Goal: Task Accomplishment & Management: Manage account settings

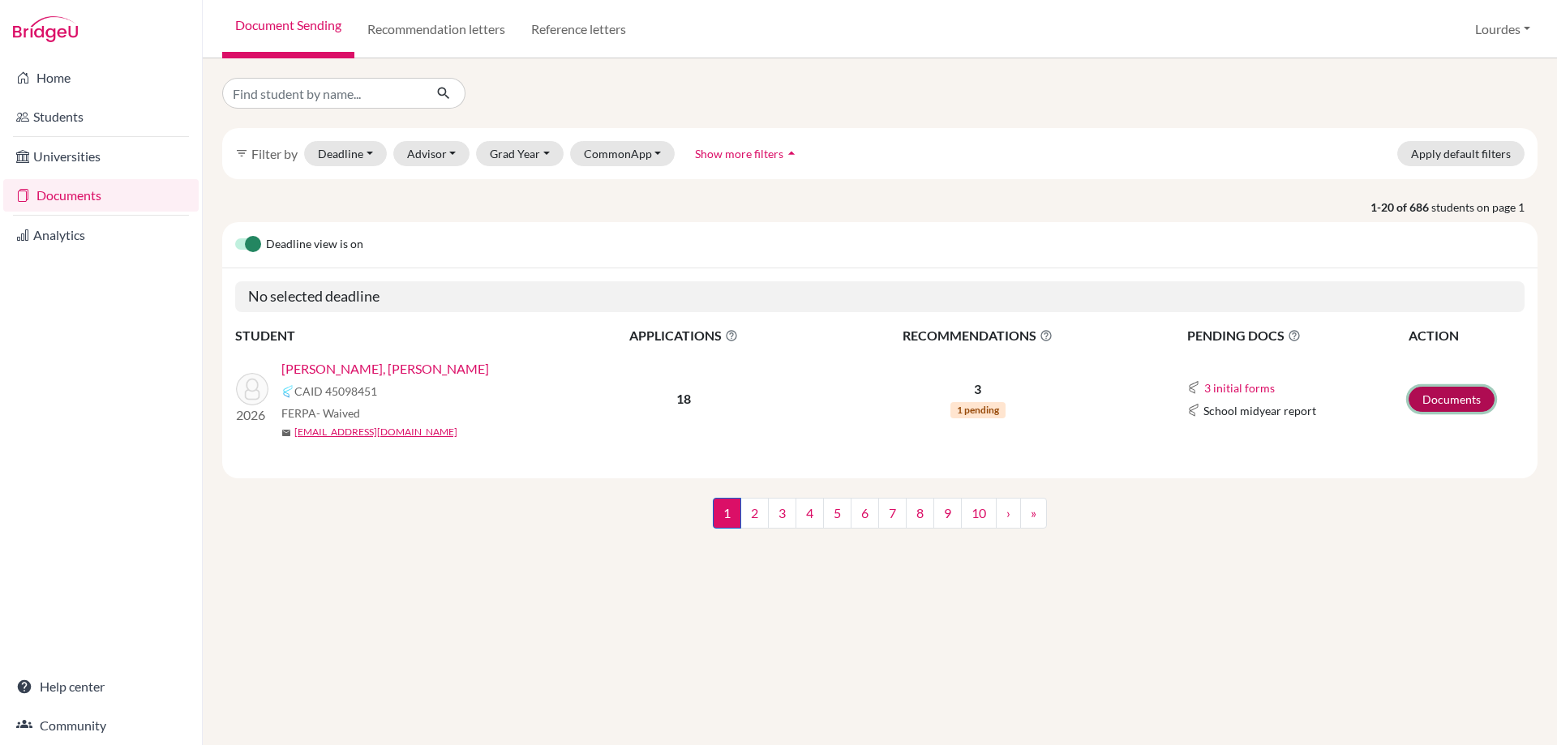
click at [1434, 393] on link "Documents" at bounding box center [1452, 399] width 86 height 25
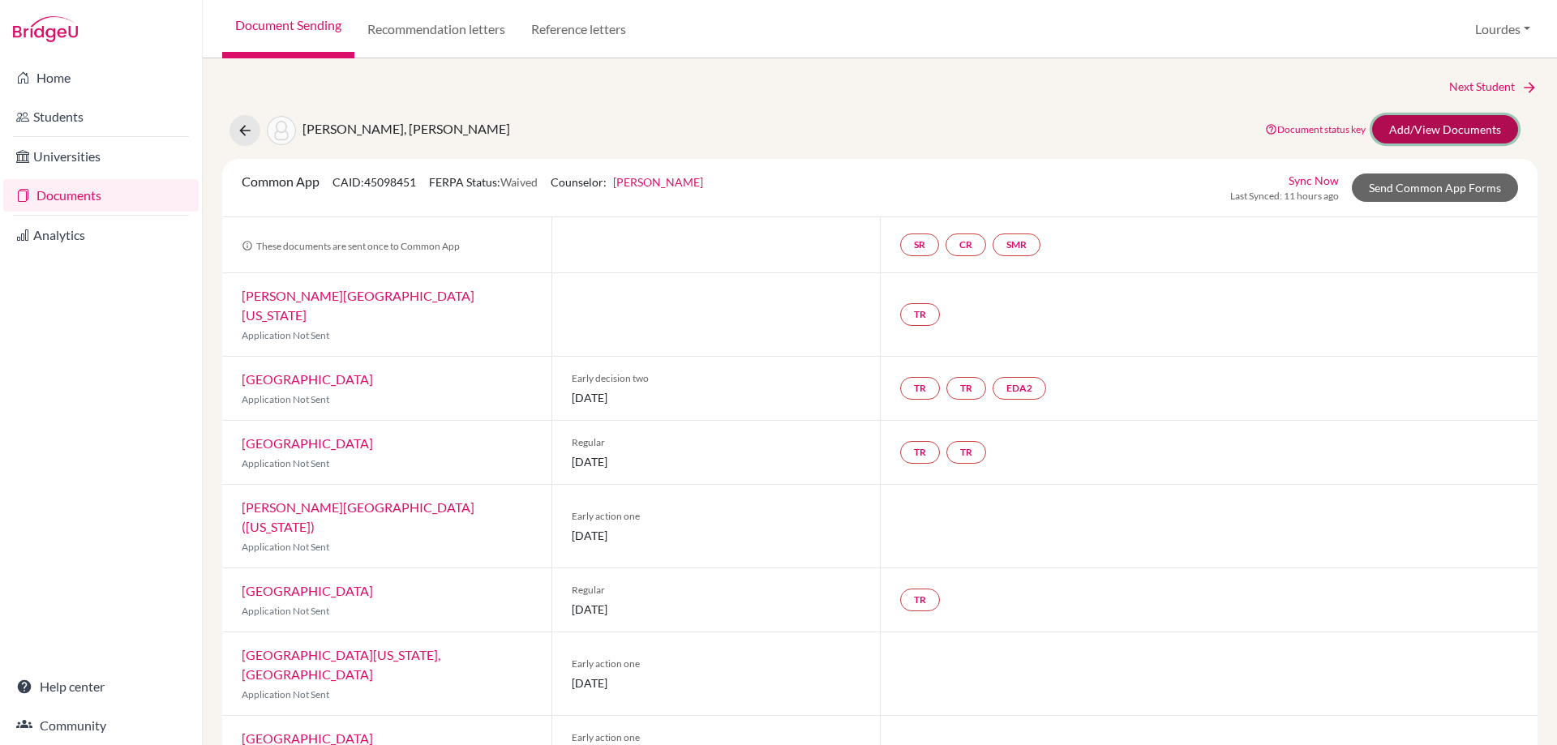
click at [1415, 132] on link "Add/View Documents" at bounding box center [1445, 129] width 146 height 28
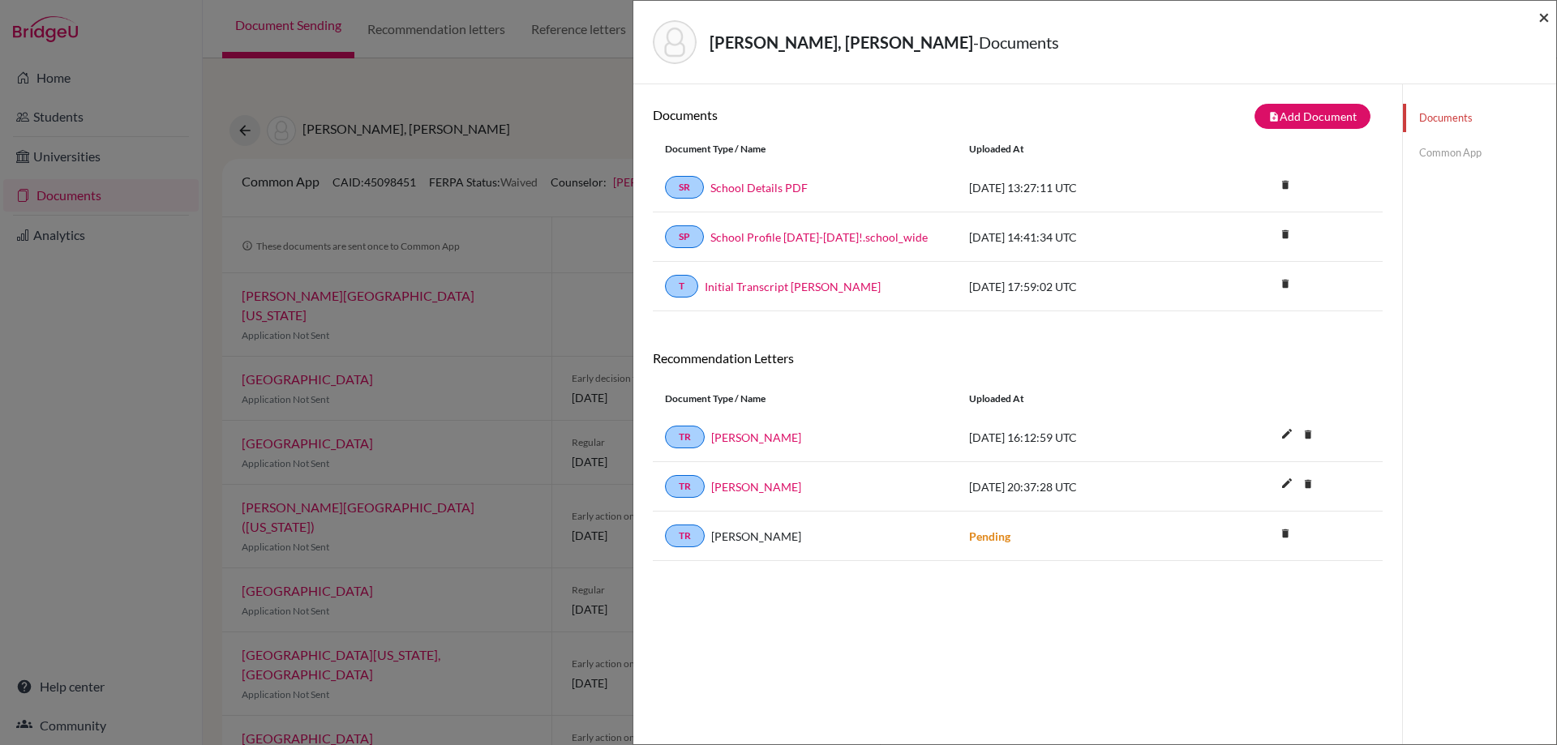
click at [1541, 16] on span "×" at bounding box center [1544, 17] width 11 height 24
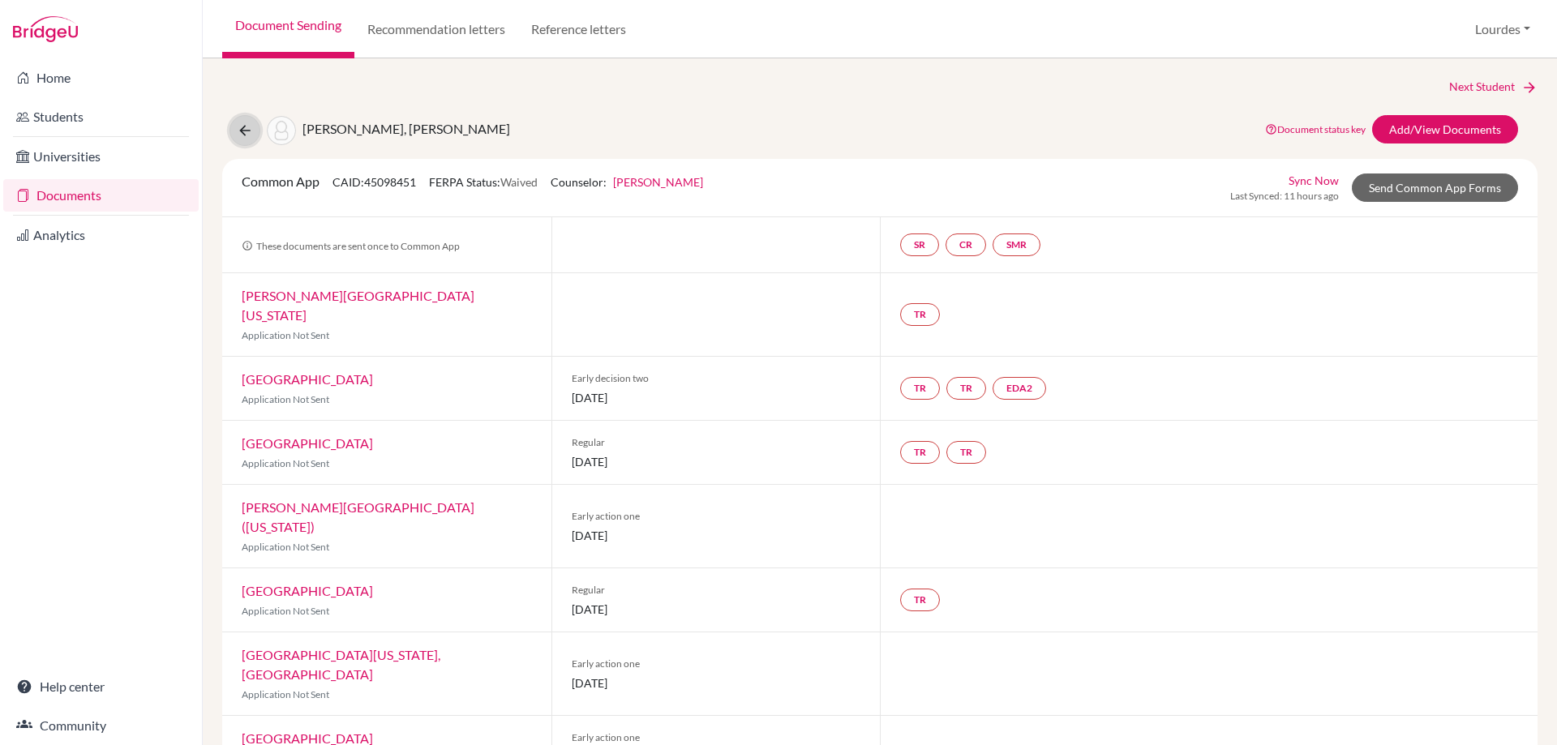
click at [254, 124] on button at bounding box center [245, 130] width 31 height 31
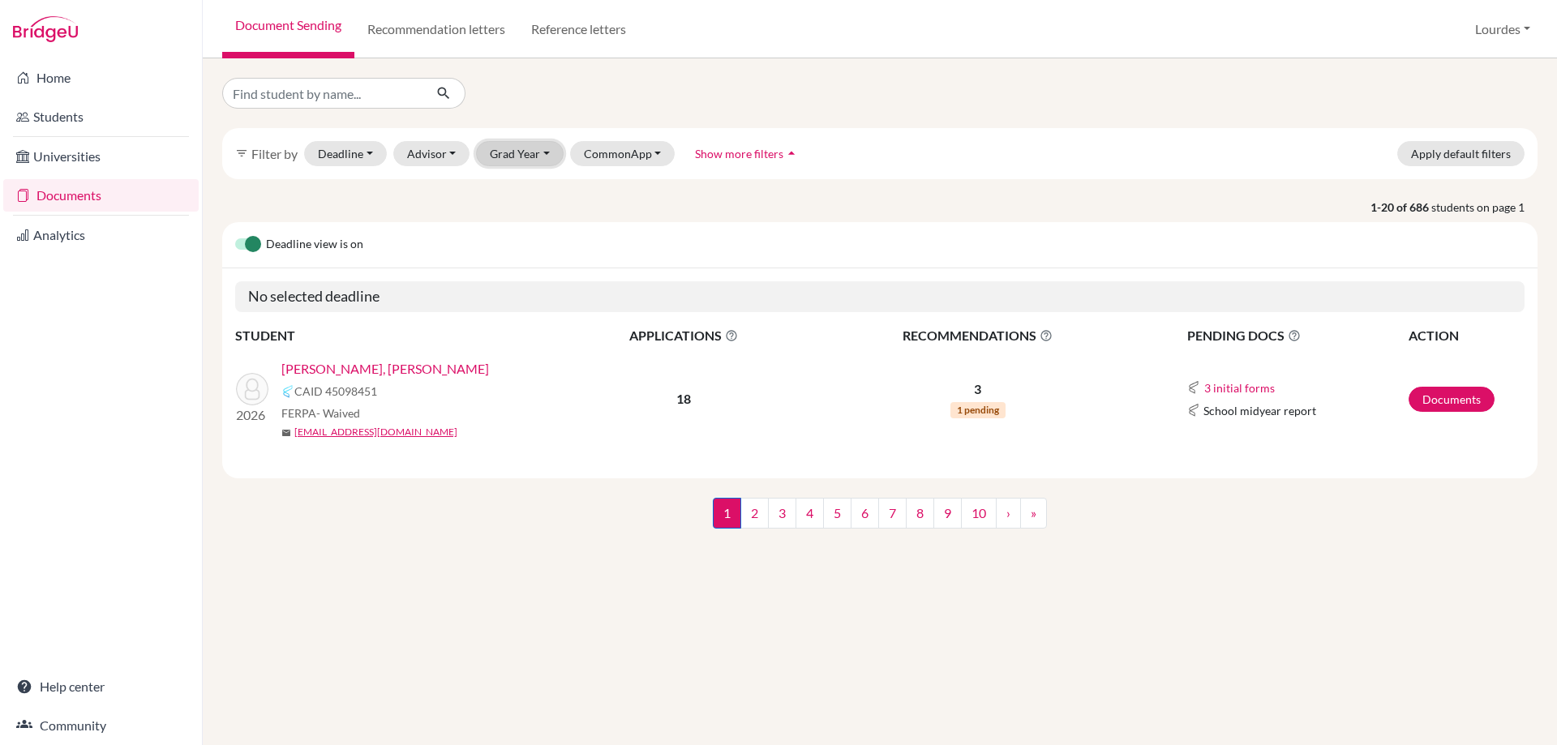
click at [523, 153] on button "Grad Year" at bounding box center [520, 153] width 88 height 25
click at [523, 183] on span "2026" at bounding box center [510, 187] width 29 height 19
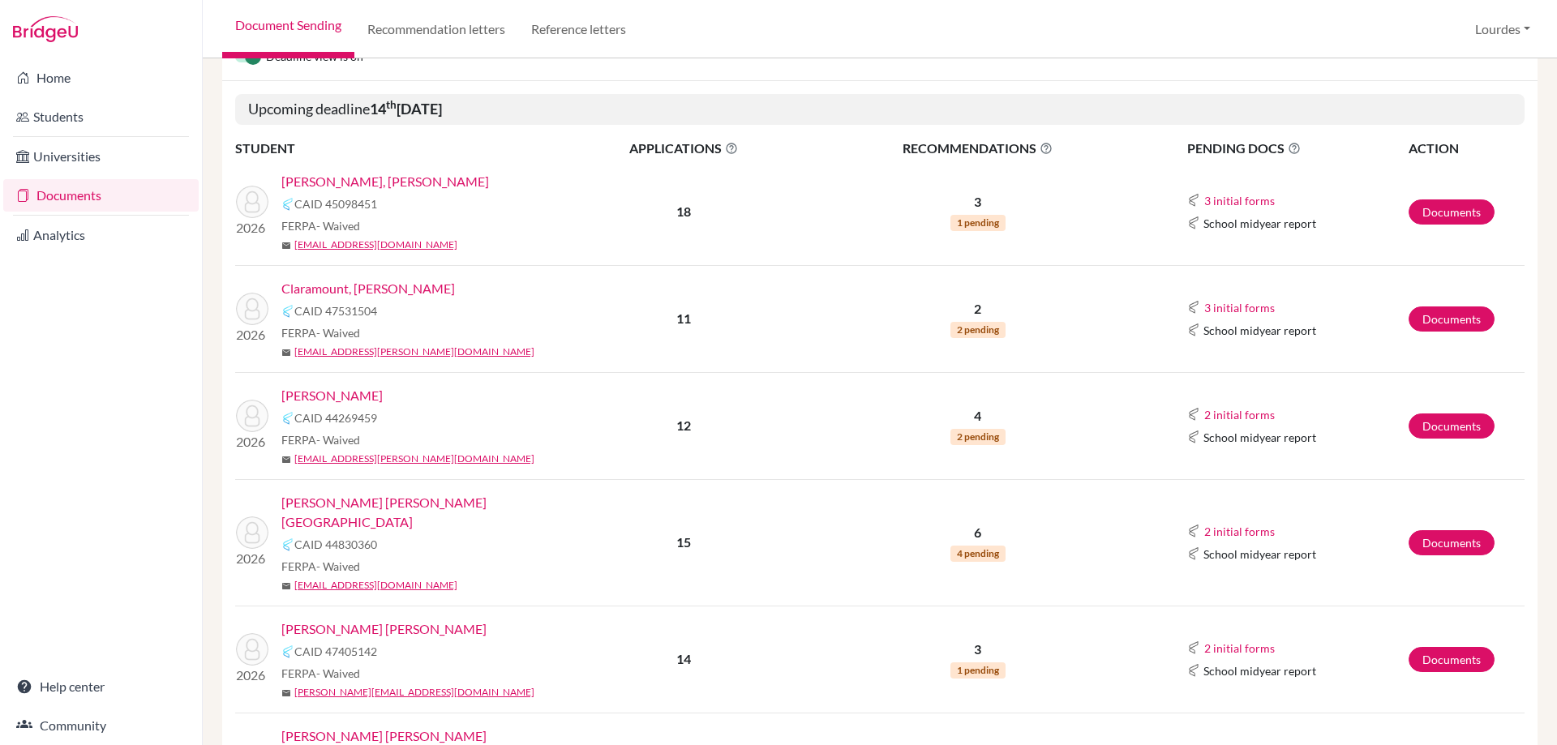
scroll to position [243, 0]
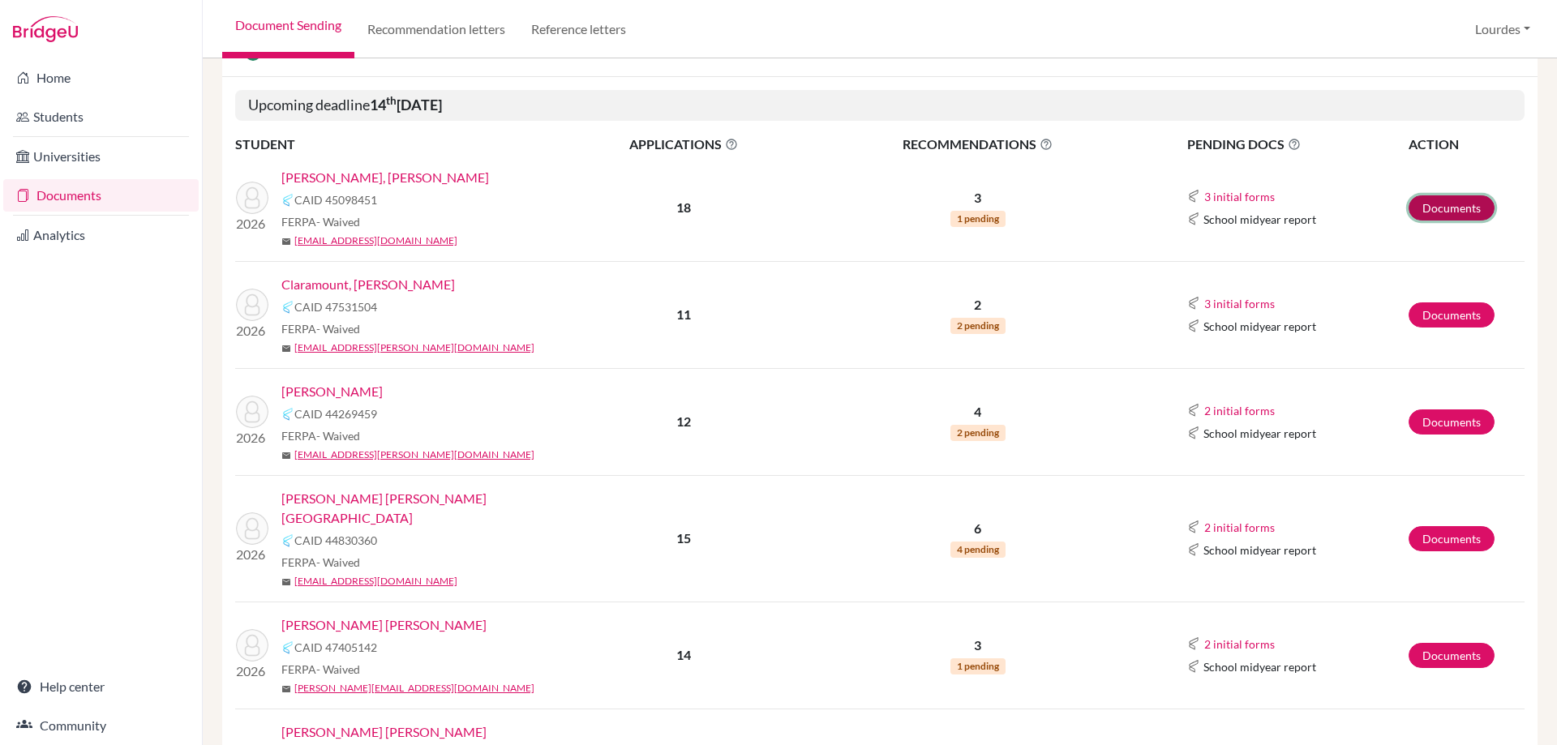
click at [1456, 207] on link "Documents" at bounding box center [1452, 207] width 86 height 25
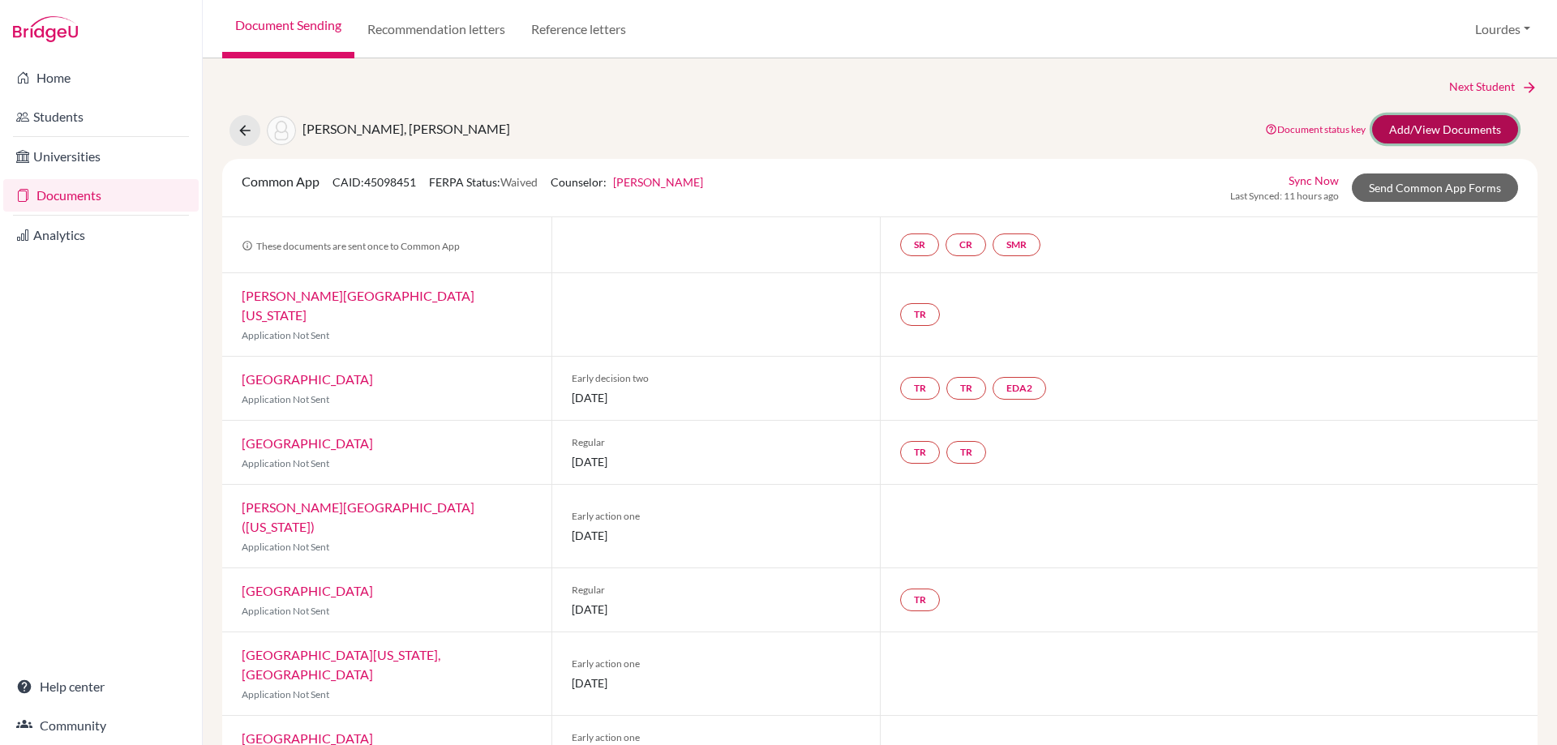
click at [1407, 122] on link "Add/View Documents" at bounding box center [1445, 129] width 146 height 28
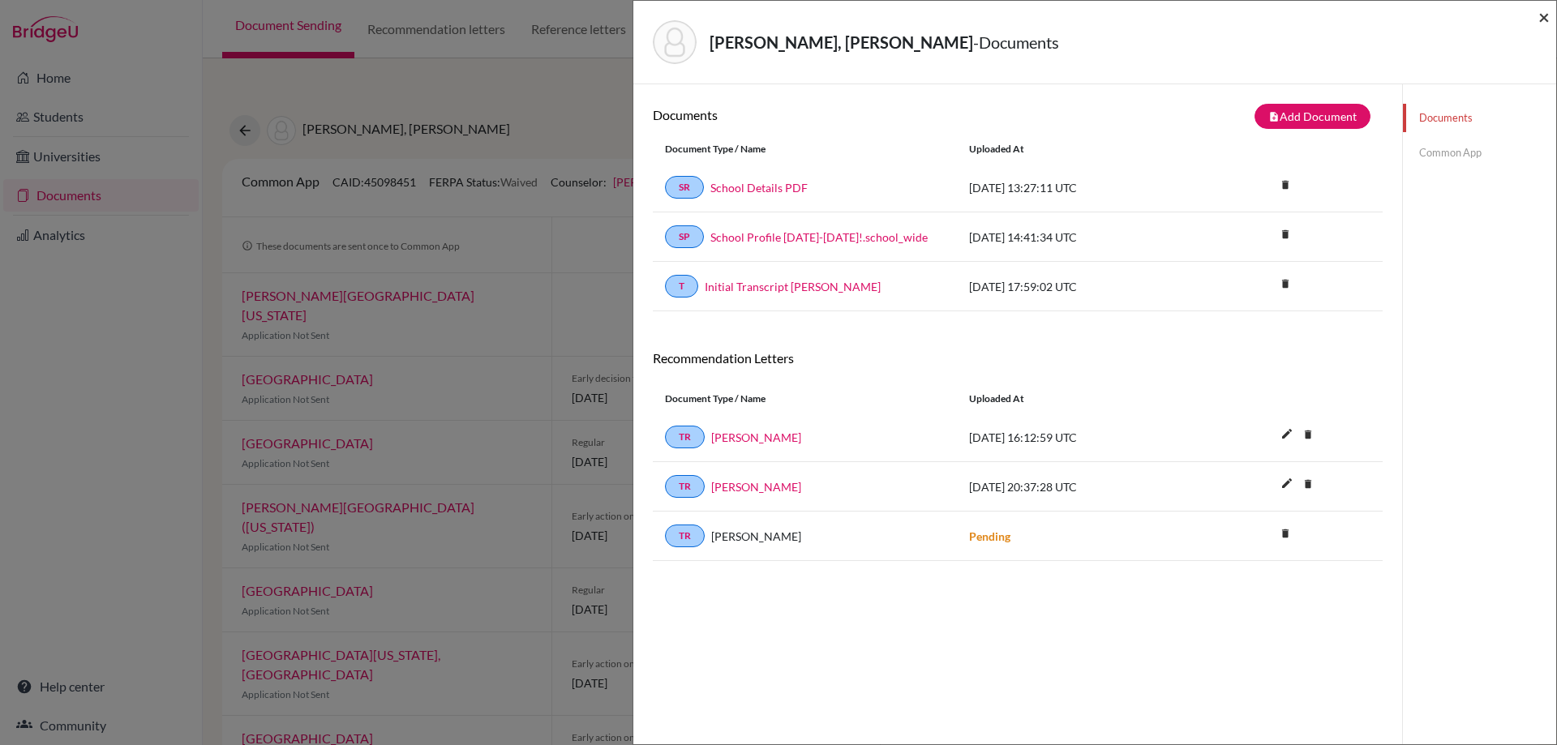
click at [1540, 17] on span "×" at bounding box center [1544, 17] width 11 height 24
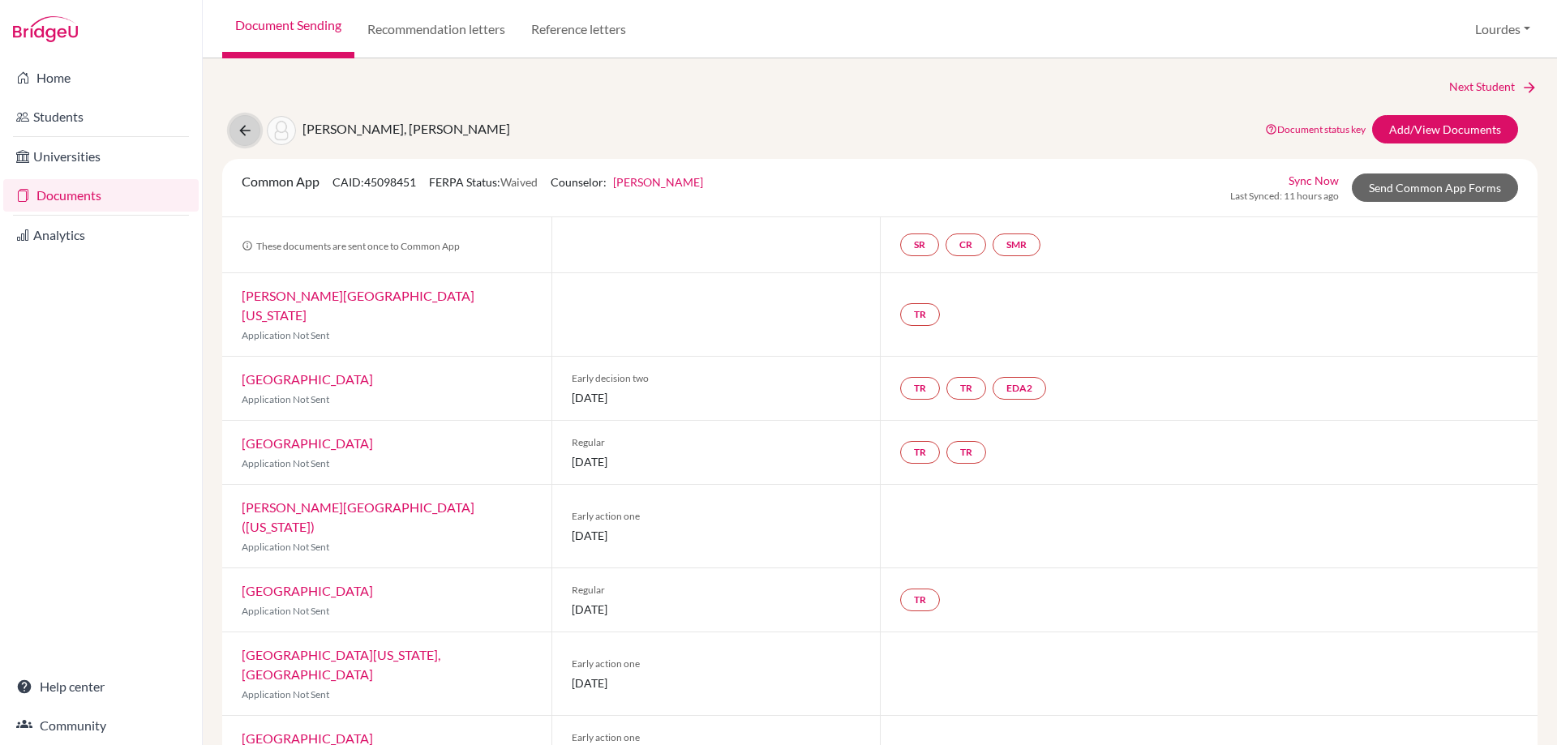
click at [246, 131] on icon at bounding box center [245, 130] width 16 height 16
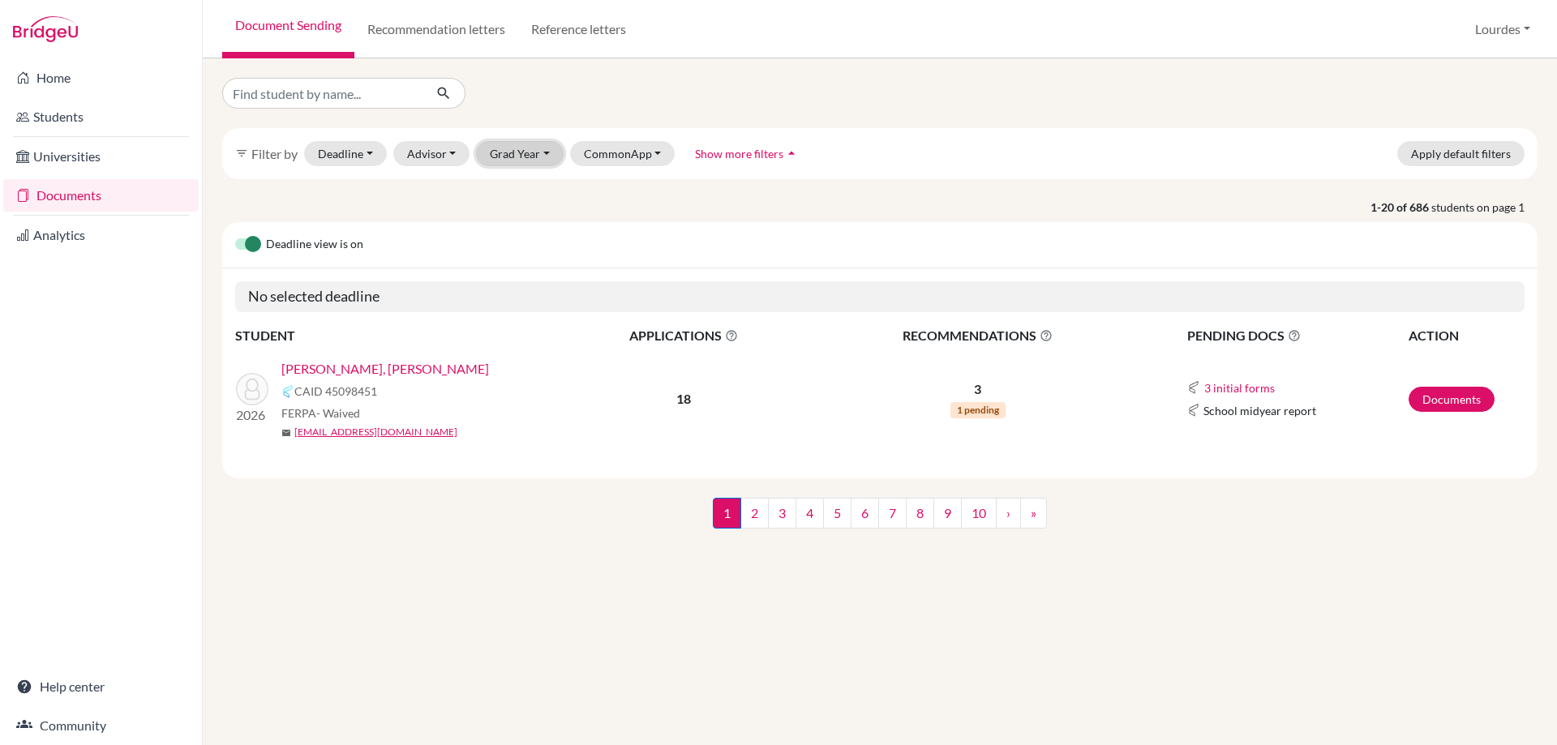
click at [494, 146] on button "Grad Year" at bounding box center [520, 153] width 88 height 25
click at [510, 175] on button "2026" at bounding box center [525, 188] width 96 height 26
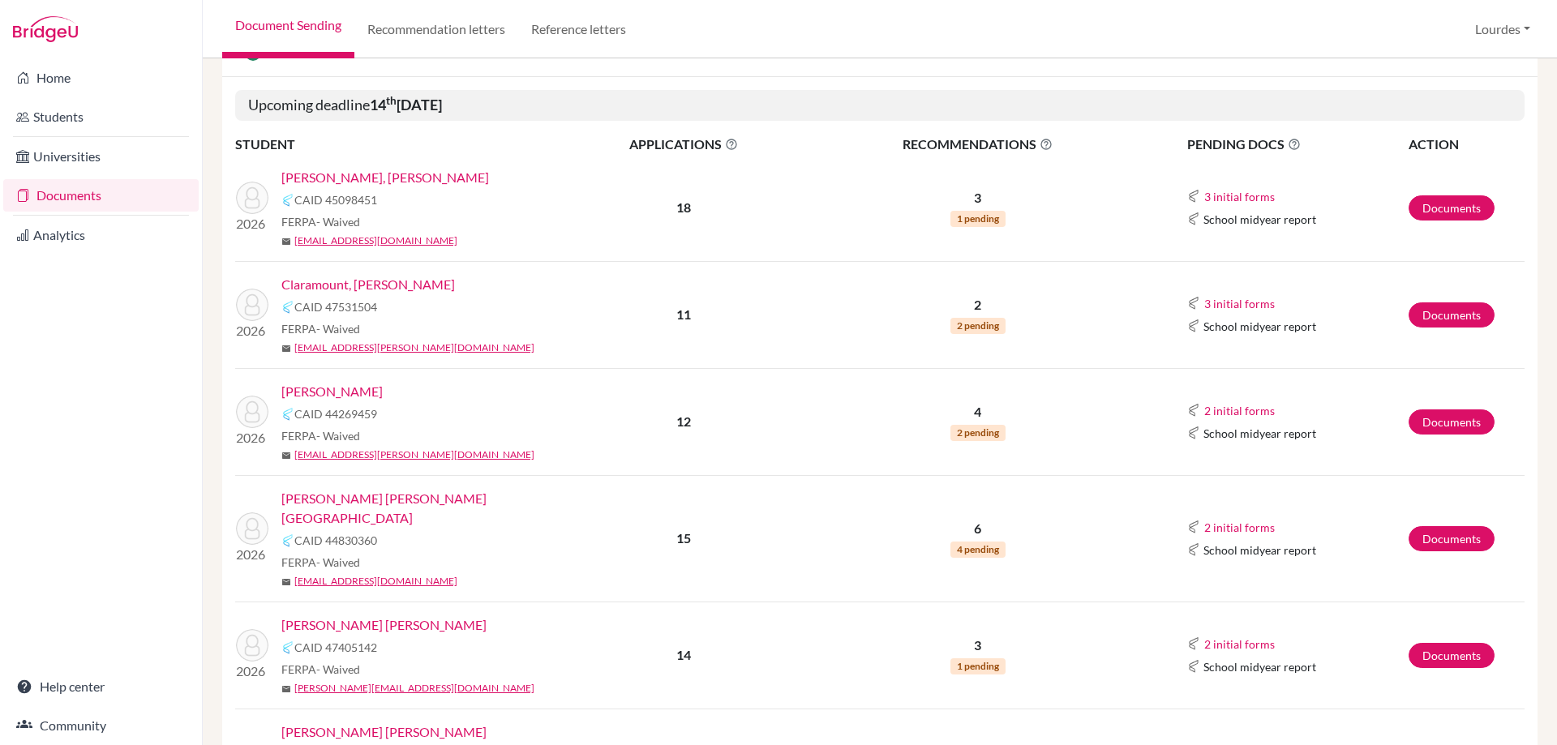
scroll to position [324, 0]
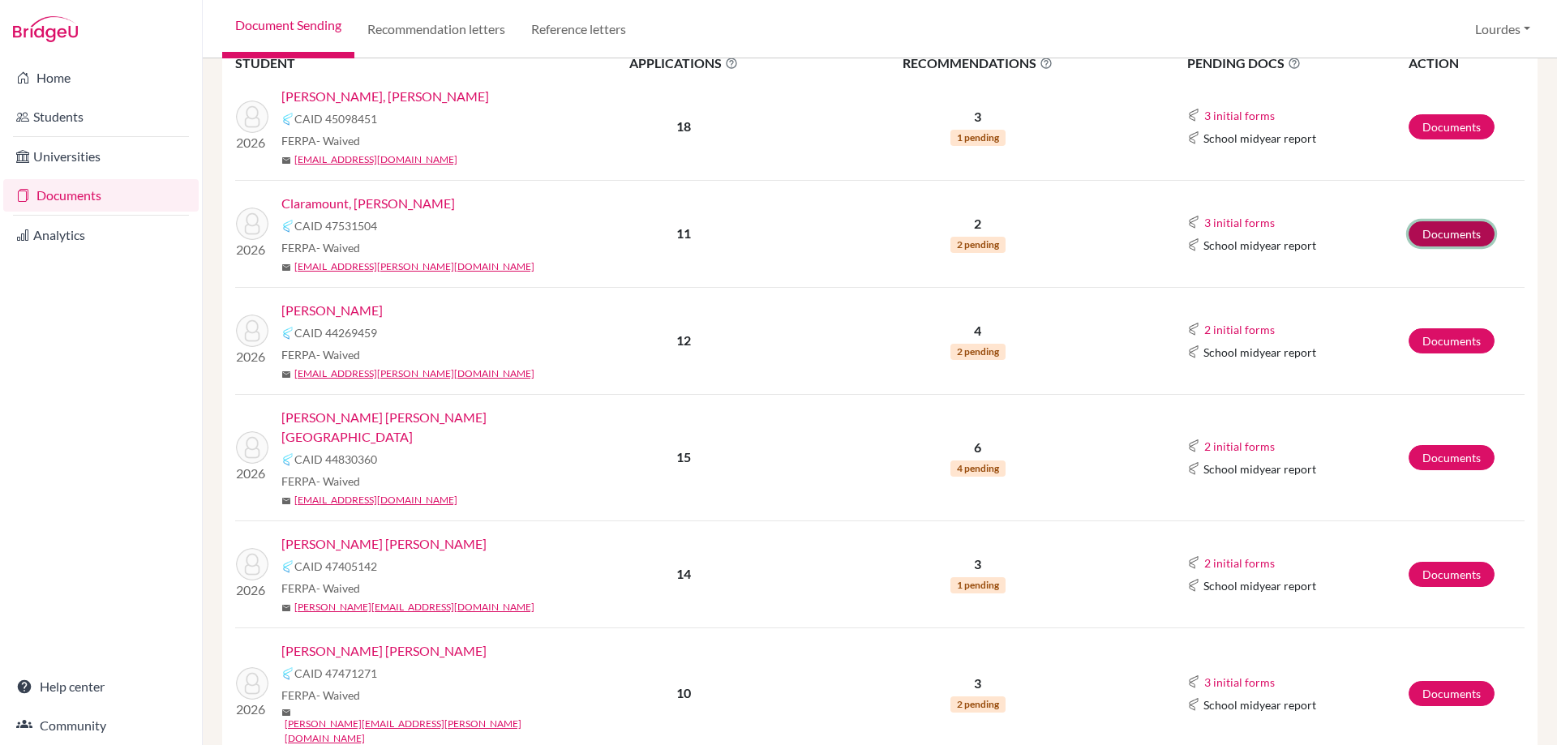
click at [1440, 230] on link "Documents" at bounding box center [1452, 233] width 86 height 25
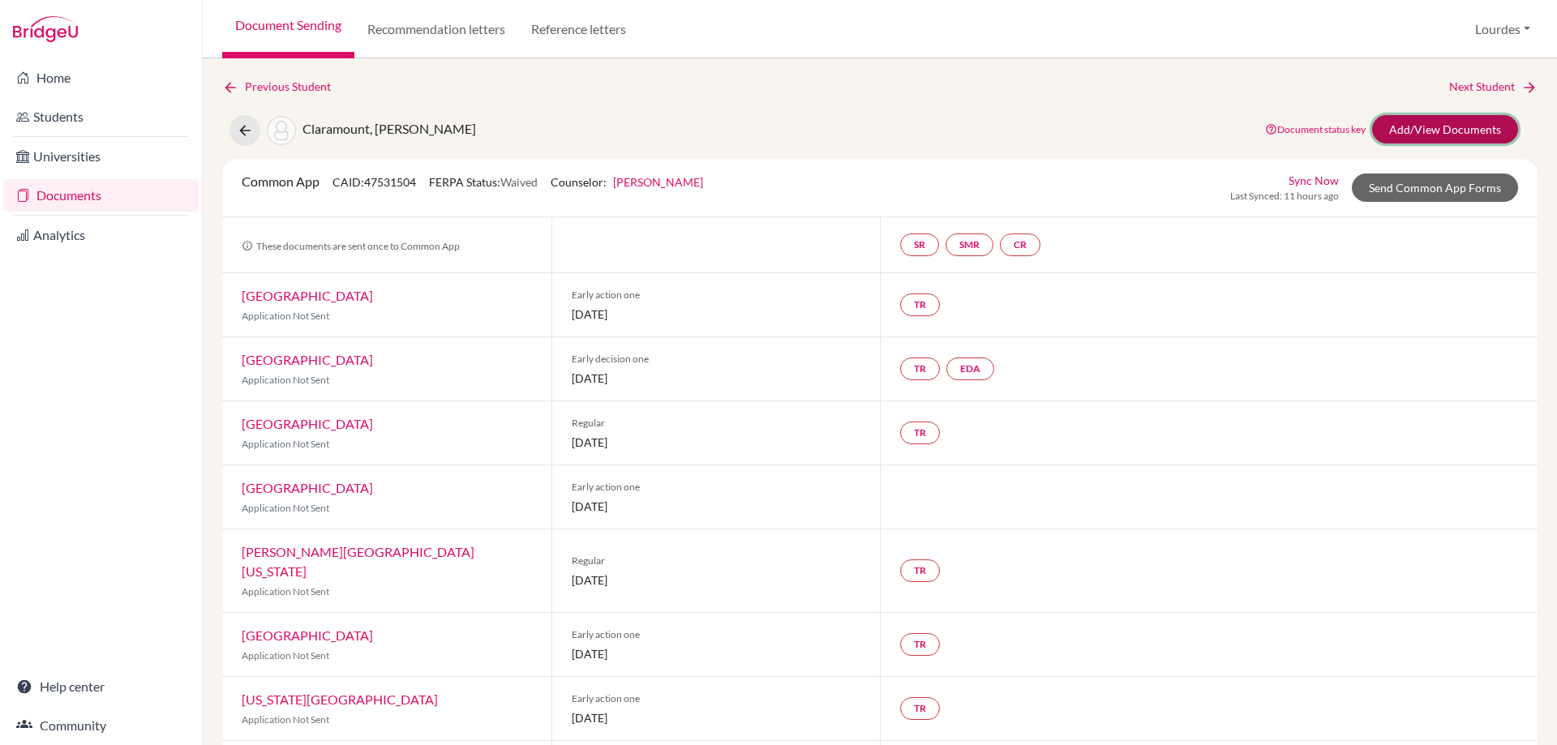
click at [1392, 118] on link "Add/View Documents" at bounding box center [1445, 129] width 146 height 28
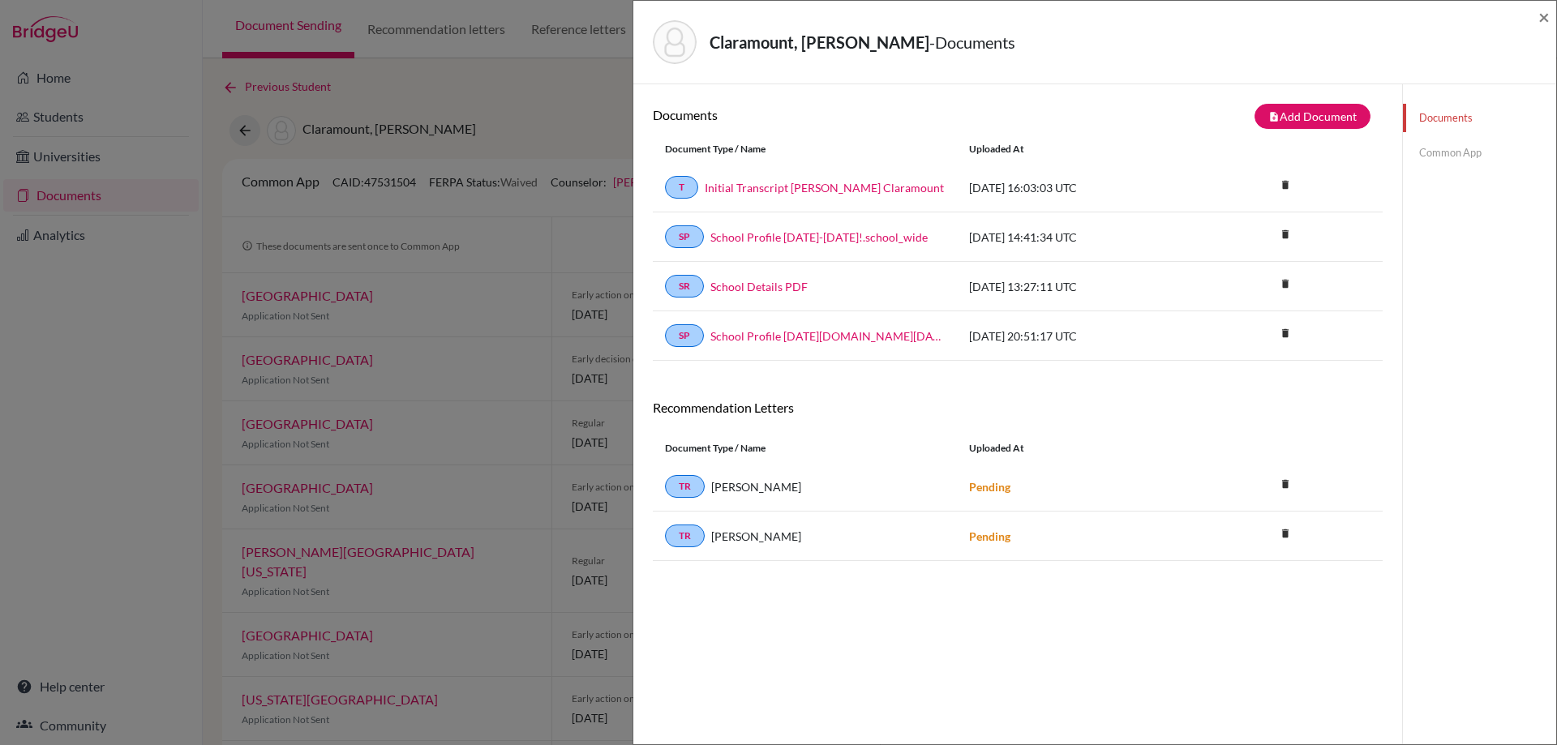
click at [1538, 14] on div "Claramount, Fiorella Esther - Documents ×" at bounding box center [1095, 42] width 910 height 70
click at [1539, 11] on span "×" at bounding box center [1544, 17] width 11 height 24
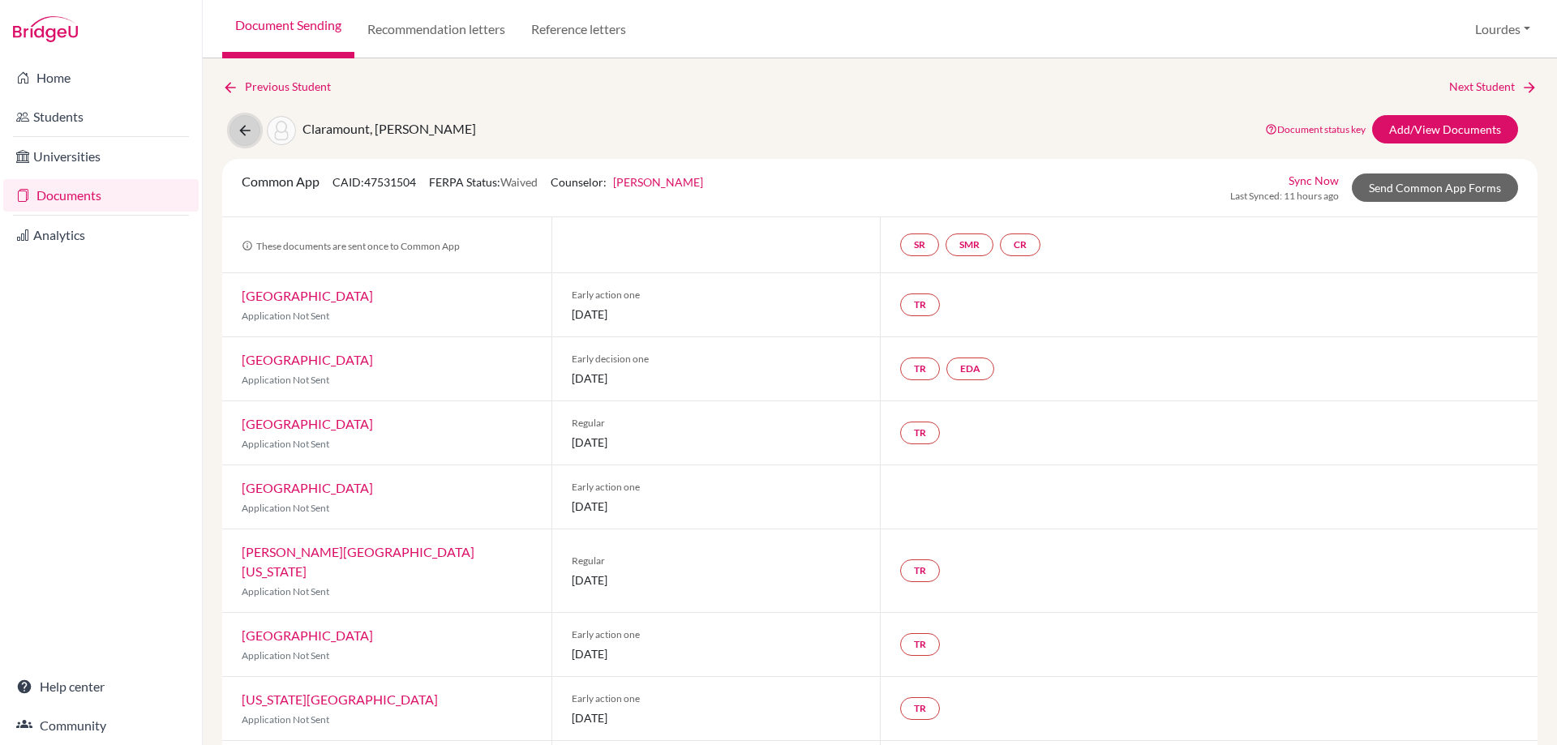
click at [238, 128] on icon at bounding box center [245, 130] width 16 height 16
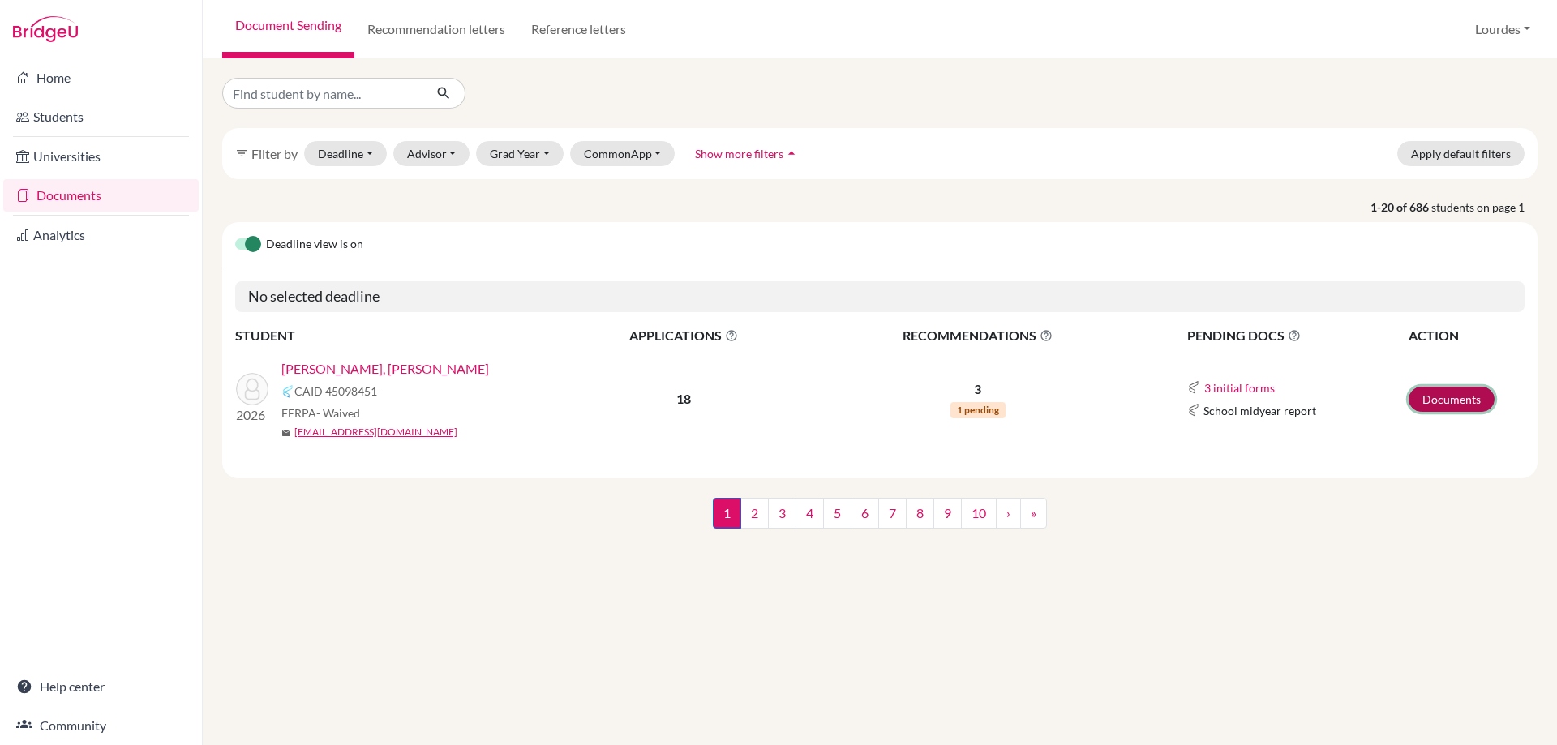
click at [1466, 406] on link "Documents" at bounding box center [1452, 399] width 86 height 25
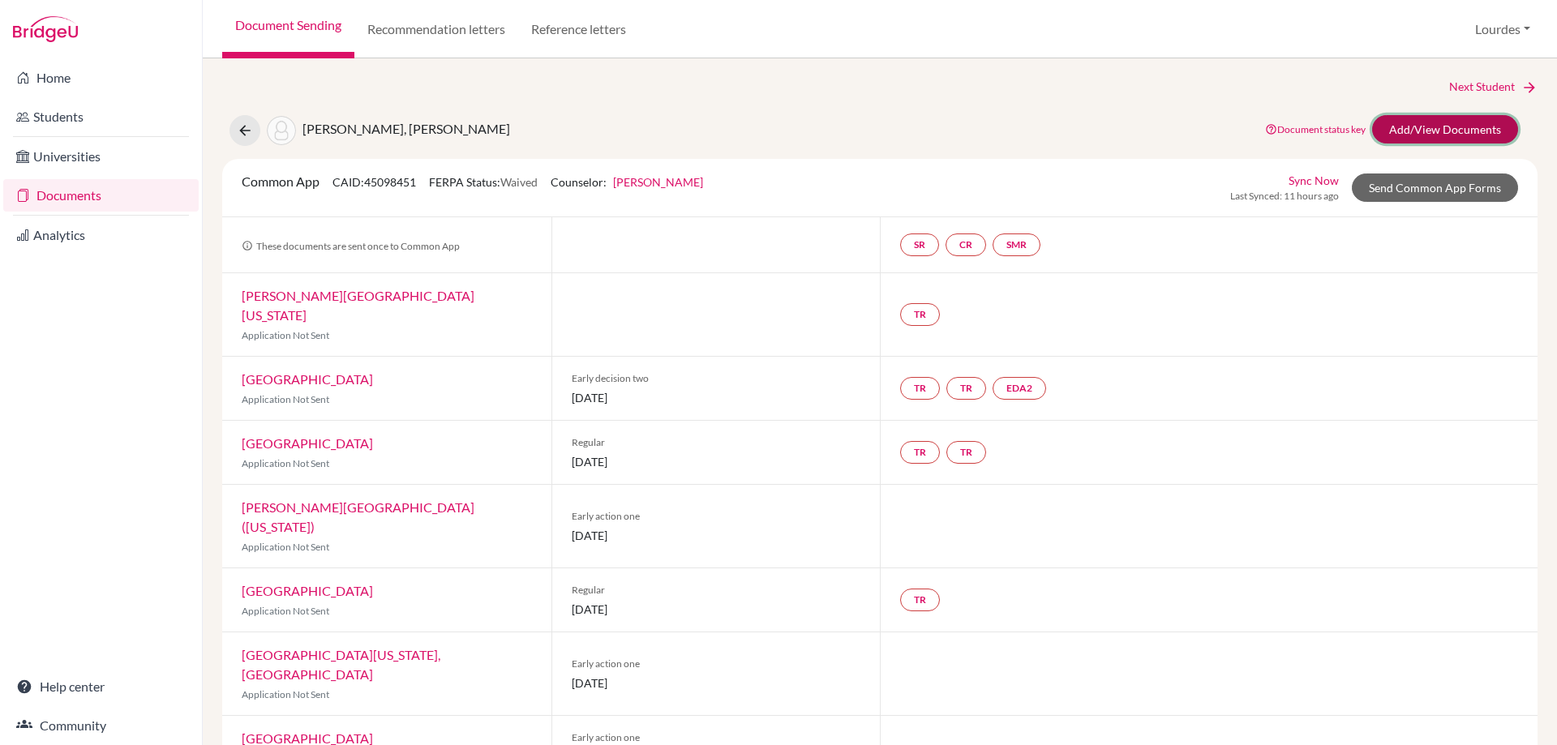
click at [1386, 123] on link "Add/View Documents" at bounding box center [1445, 129] width 146 height 28
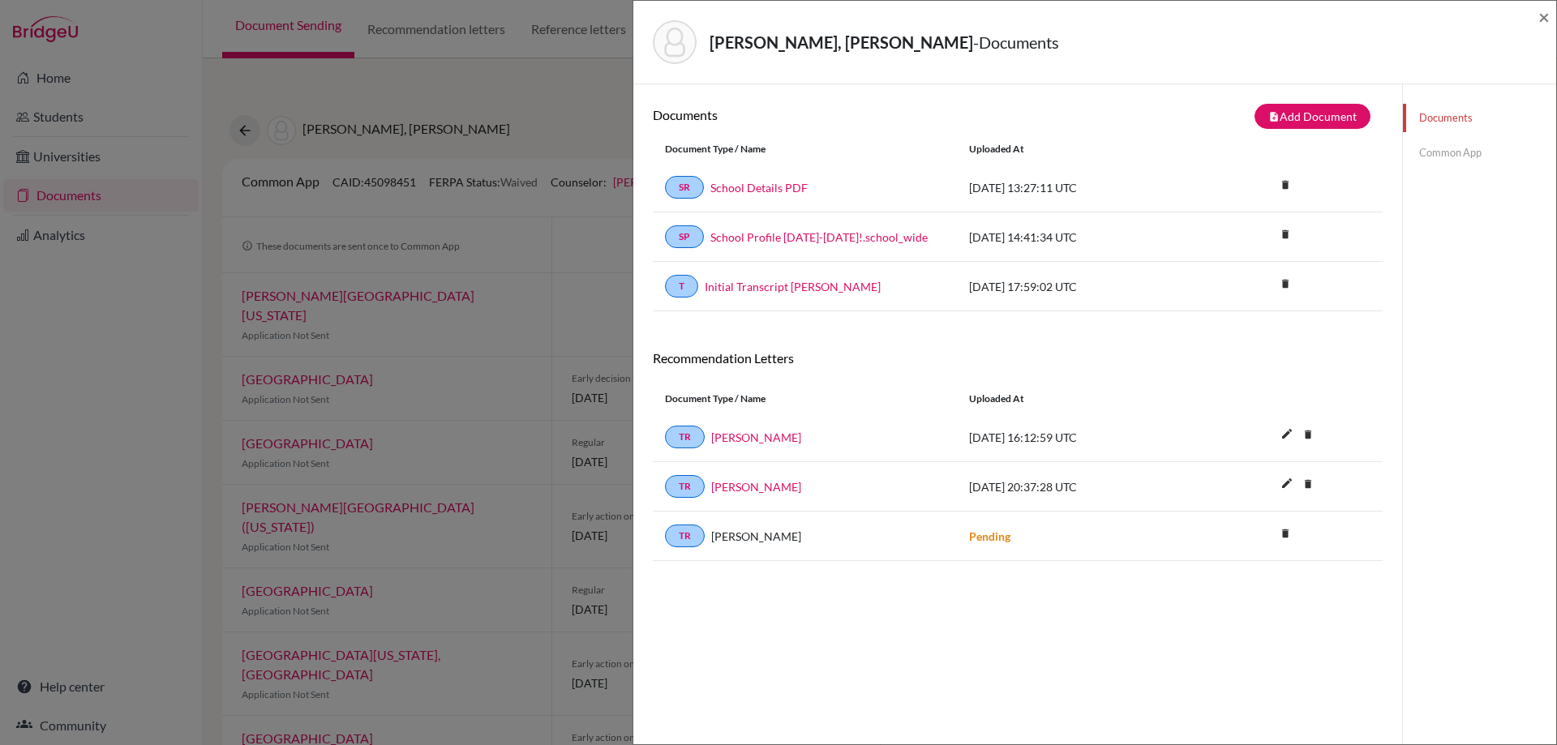
click at [1555, 11] on div "Castellá Falkenberg, Miranda - Documents ×" at bounding box center [1094, 43] width 923 height 84
click at [1547, 13] on span "×" at bounding box center [1544, 17] width 11 height 24
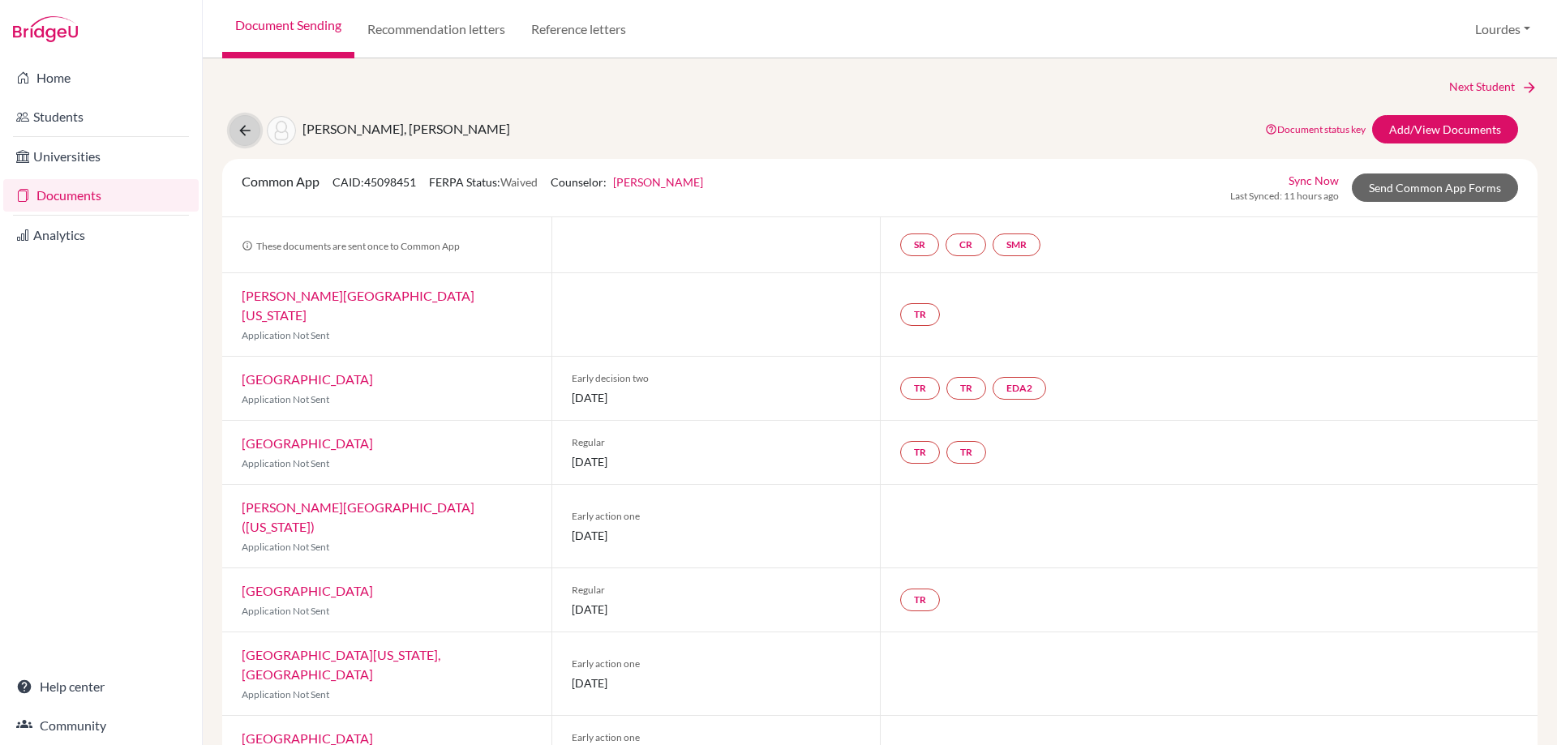
click at [250, 129] on icon at bounding box center [245, 130] width 16 height 16
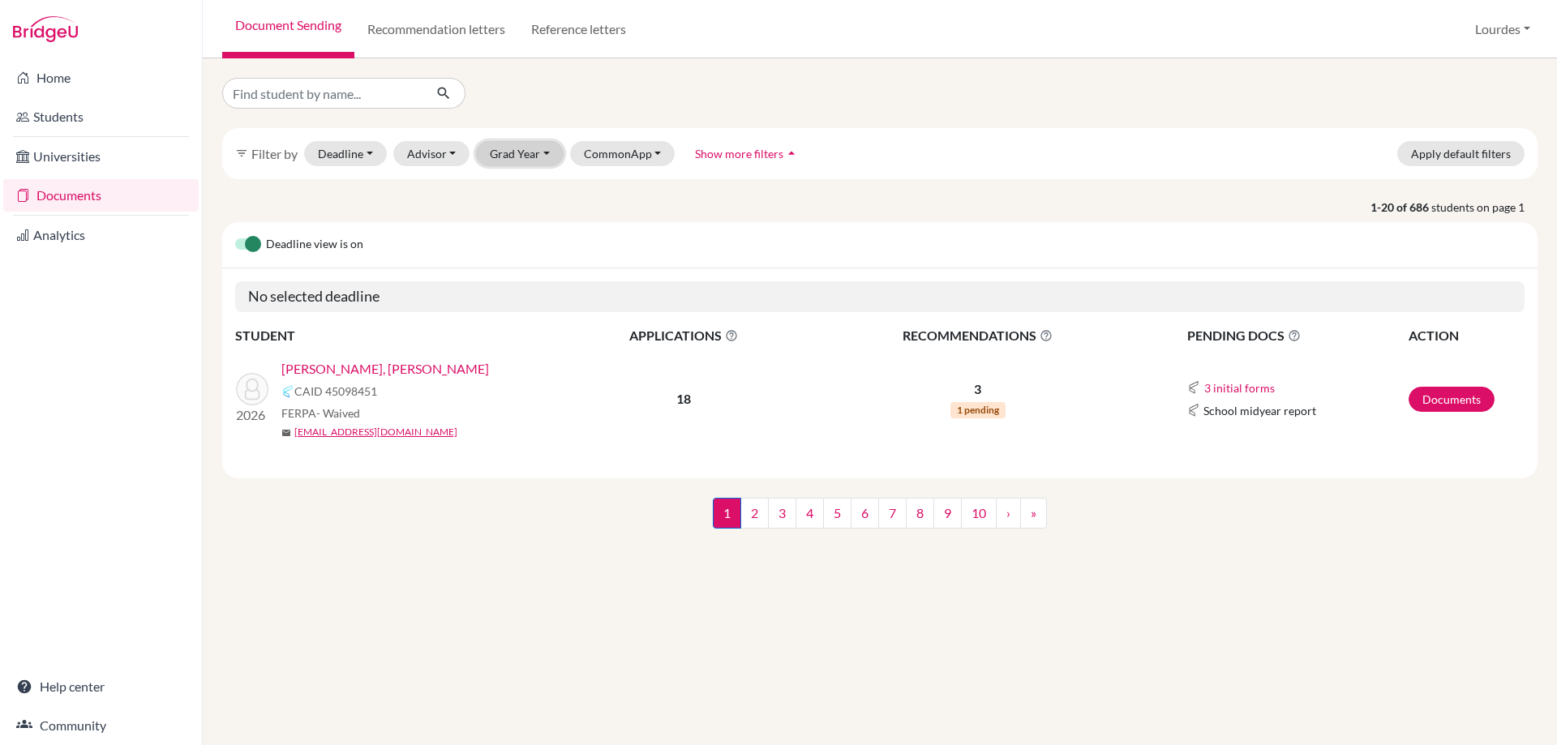
click at [516, 153] on button "Grad Year" at bounding box center [520, 153] width 88 height 25
click at [513, 192] on span "2026" at bounding box center [510, 187] width 29 height 19
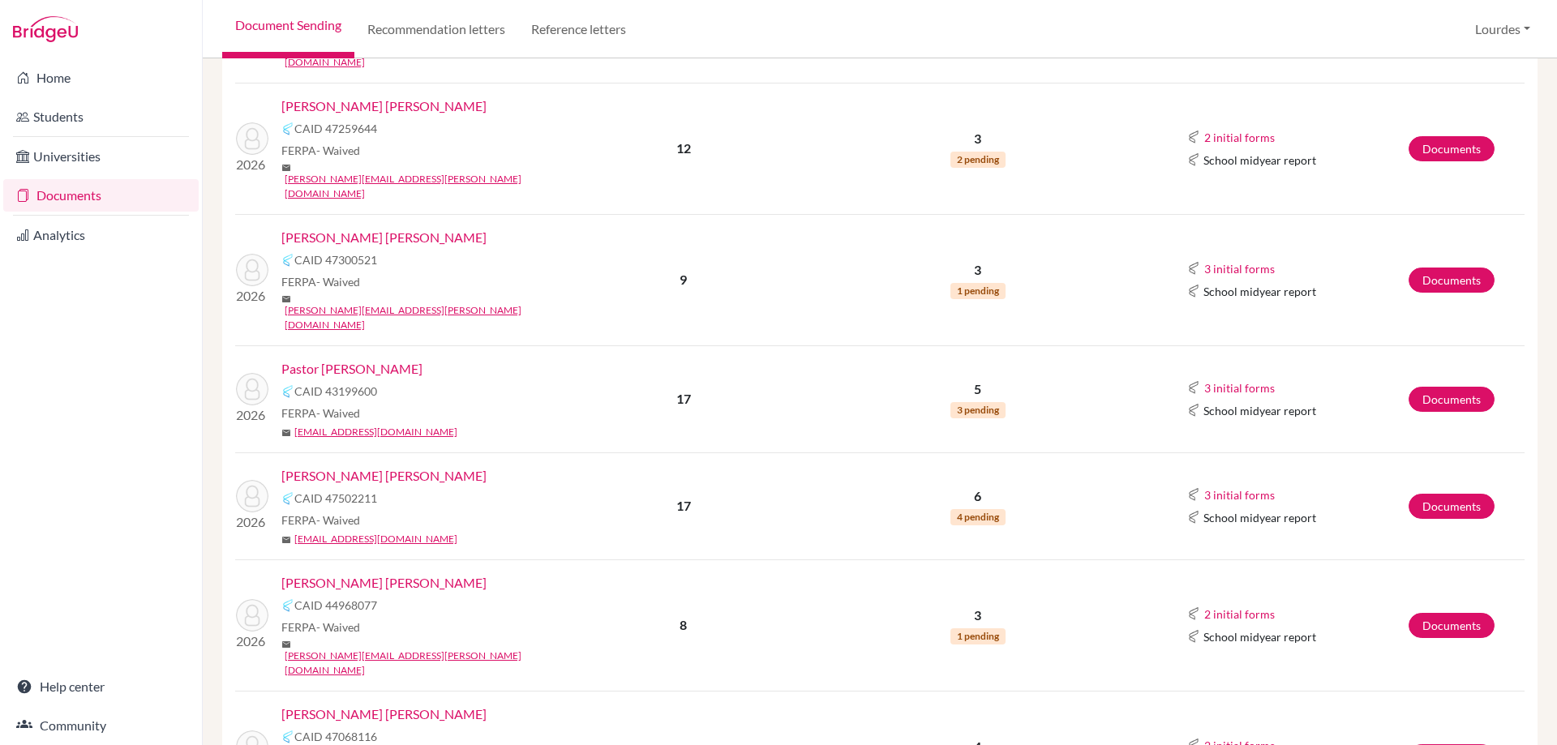
scroll to position [1921, 0]
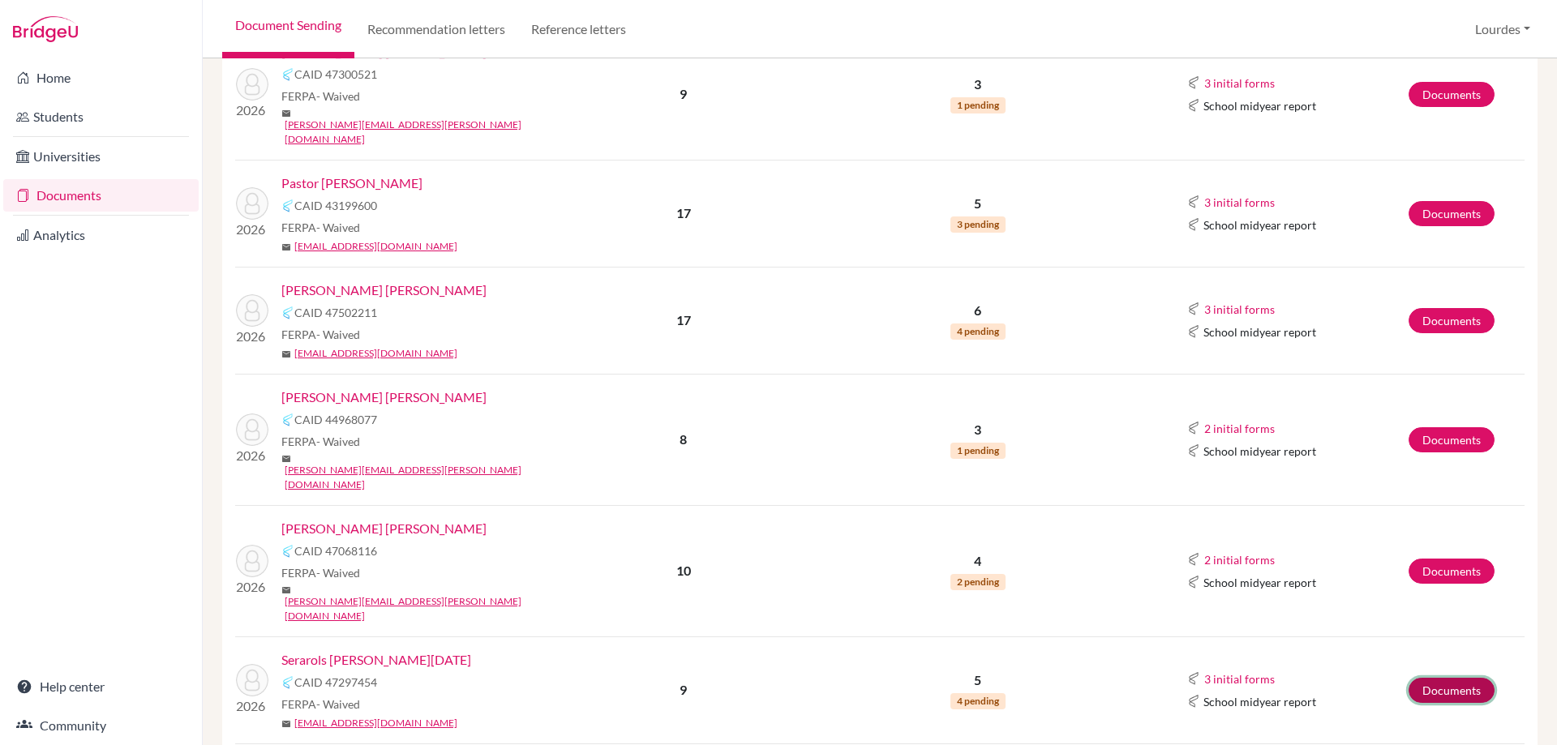
click at [1430, 678] on link "Documents" at bounding box center [1452, 690] width 86 height 25
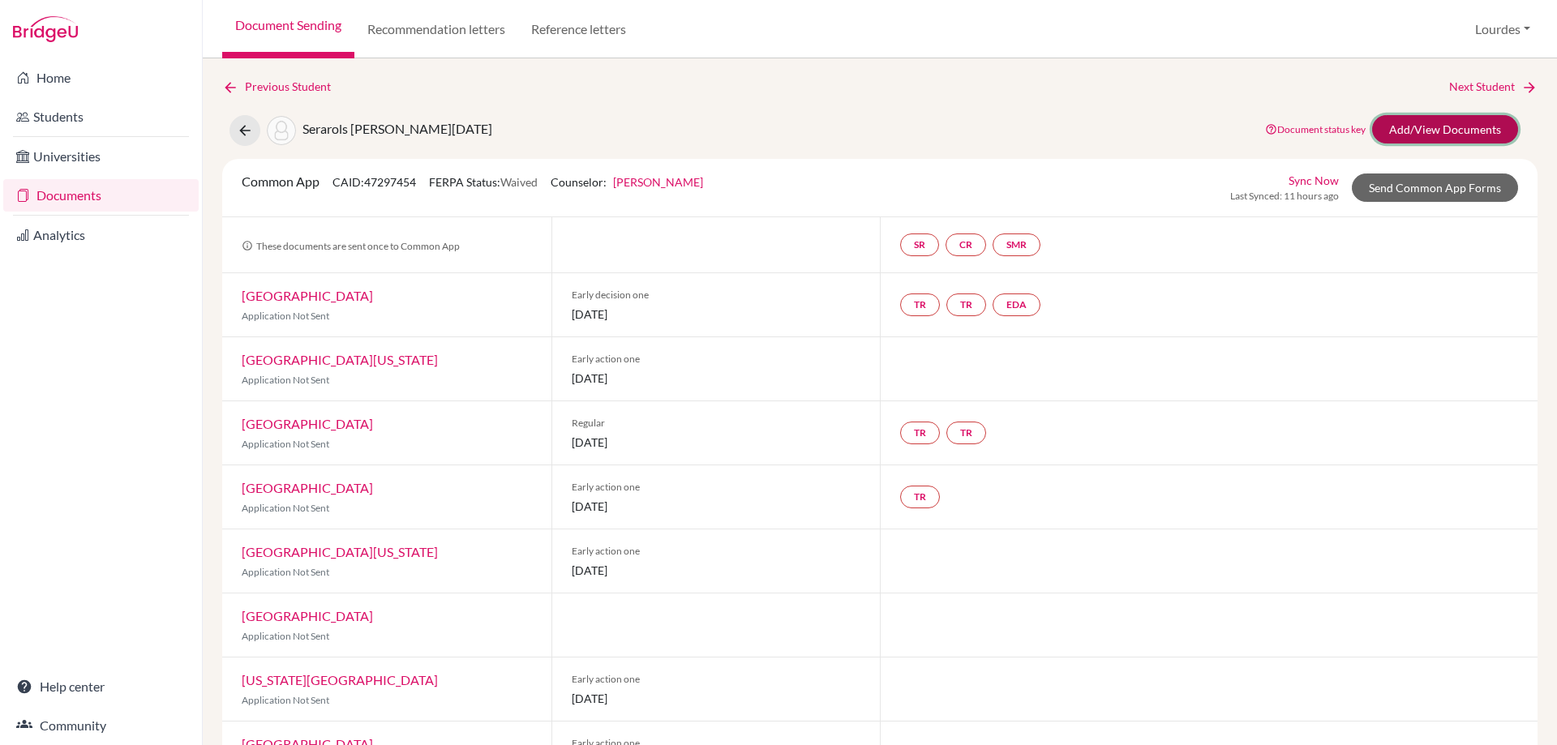
click at [1432, 119] on link "Add/View Documents" at bounding box center [1445, 129] width 146 height 28
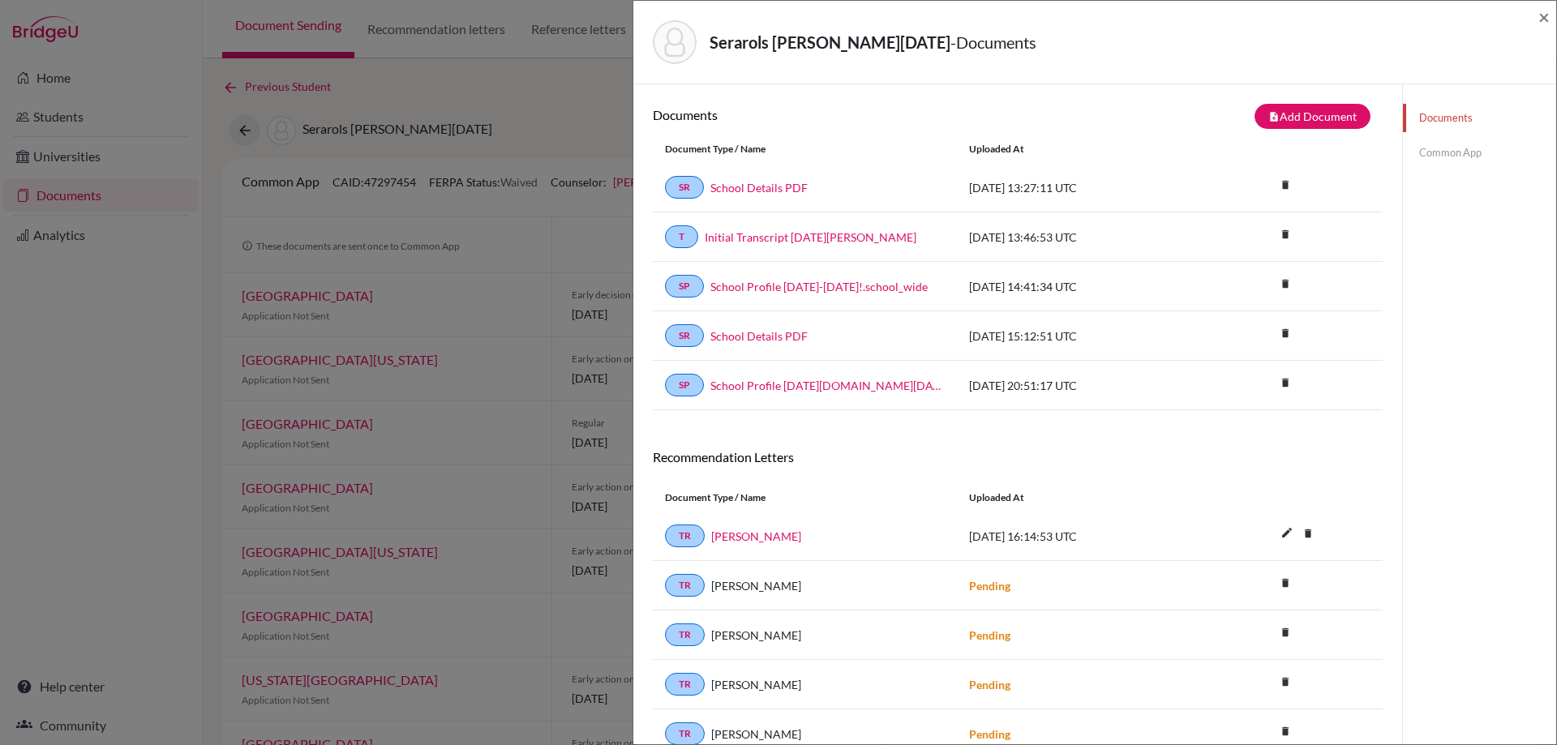
scroll to position [85, 0]
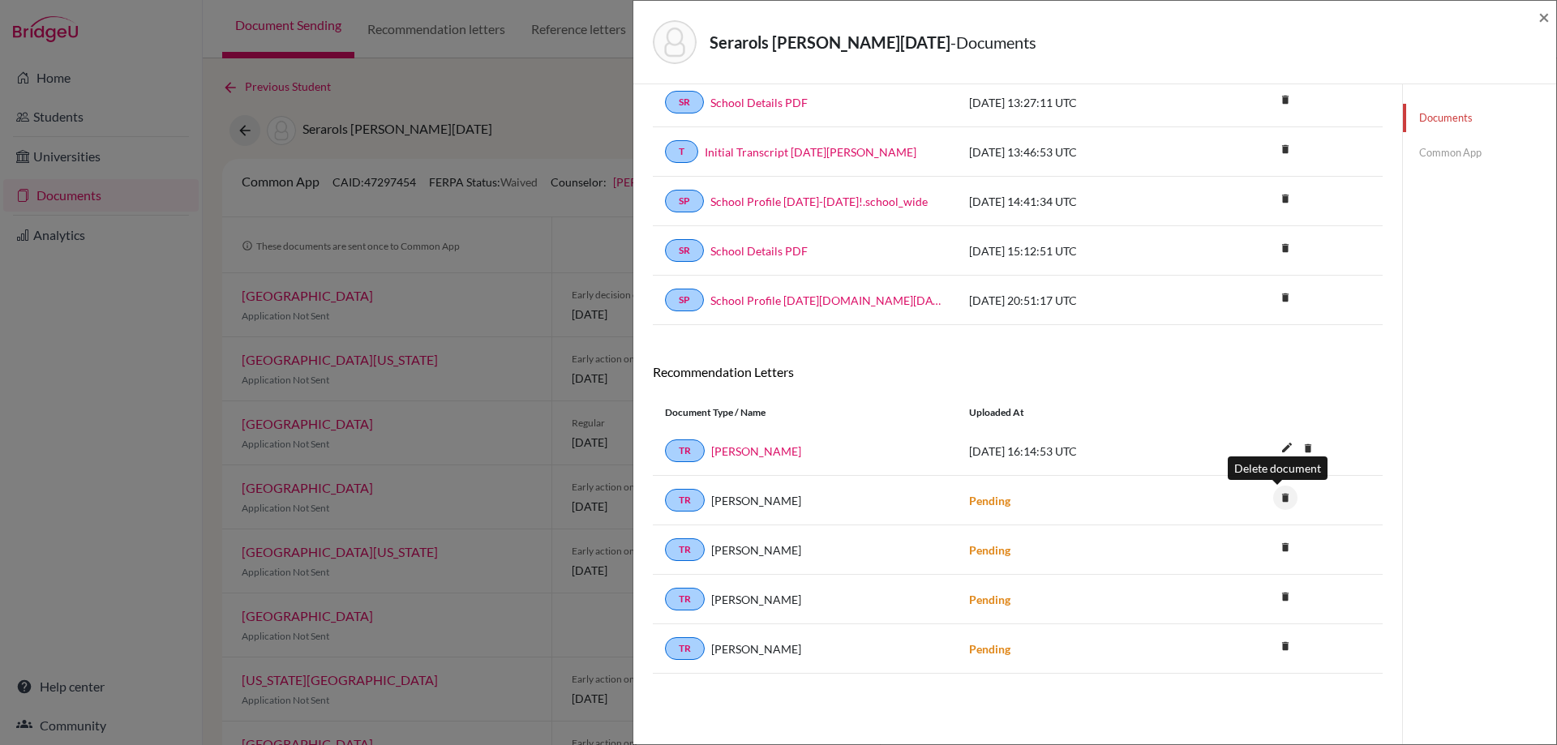
click at [1282, 496] on icon "delete" at bounding box center [1285, 498] width 24 height 24
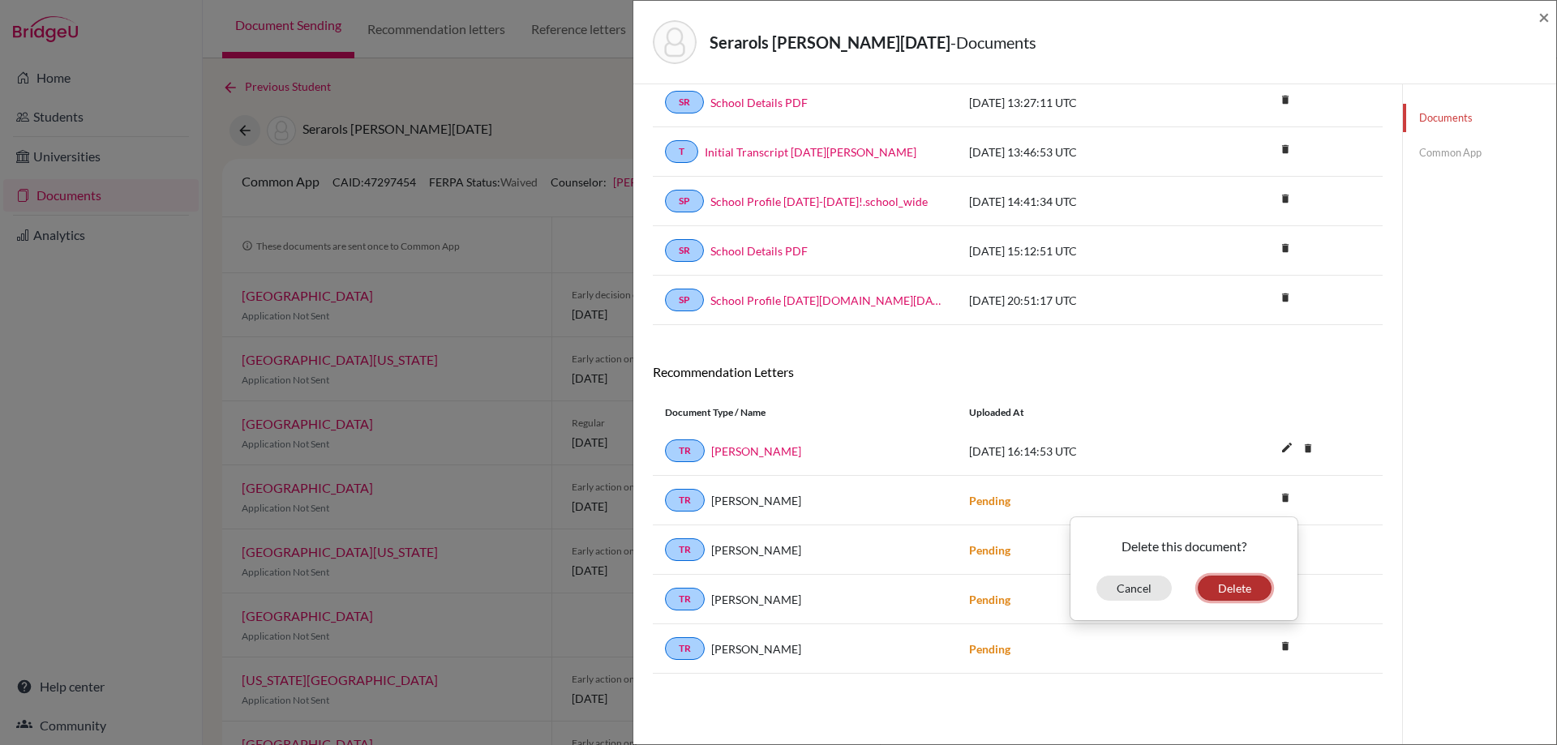
click at [1247, 589] on button "Delete" at bounding box center [1235, 588] width 74 height 25
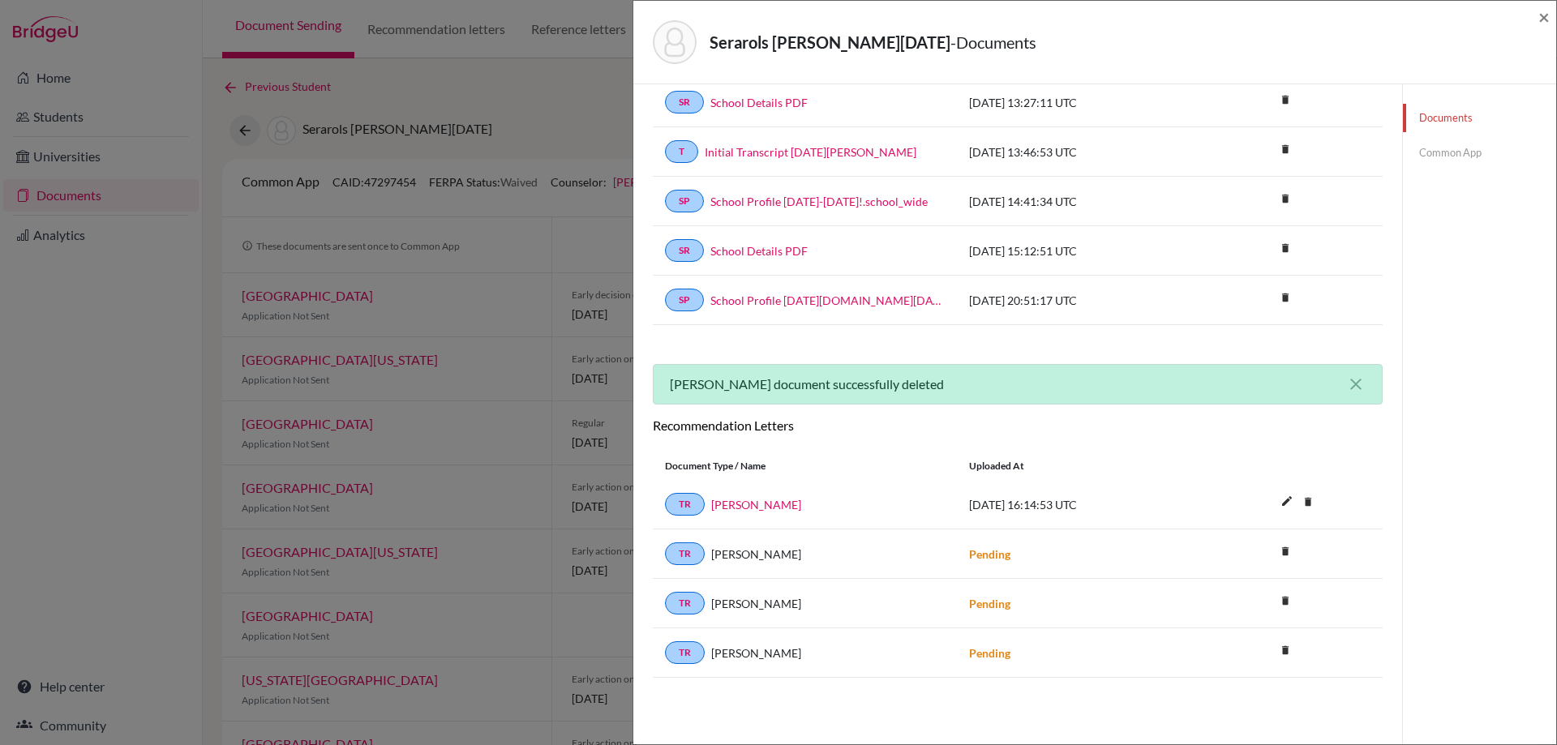
scroll to position [0, 0]
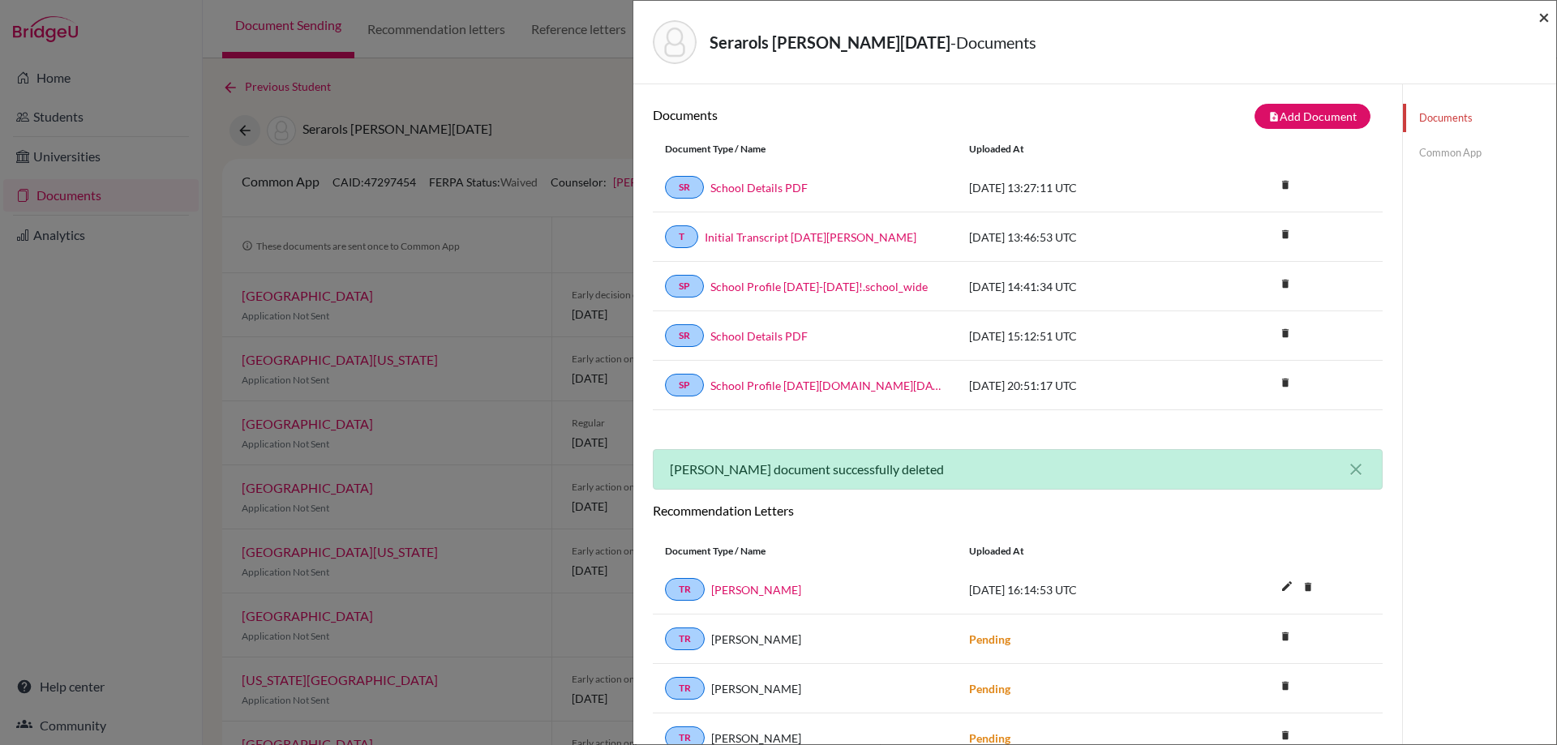
click at [1548, 7] on span "×" at bounding box center [1544, 17] width 11 height 24
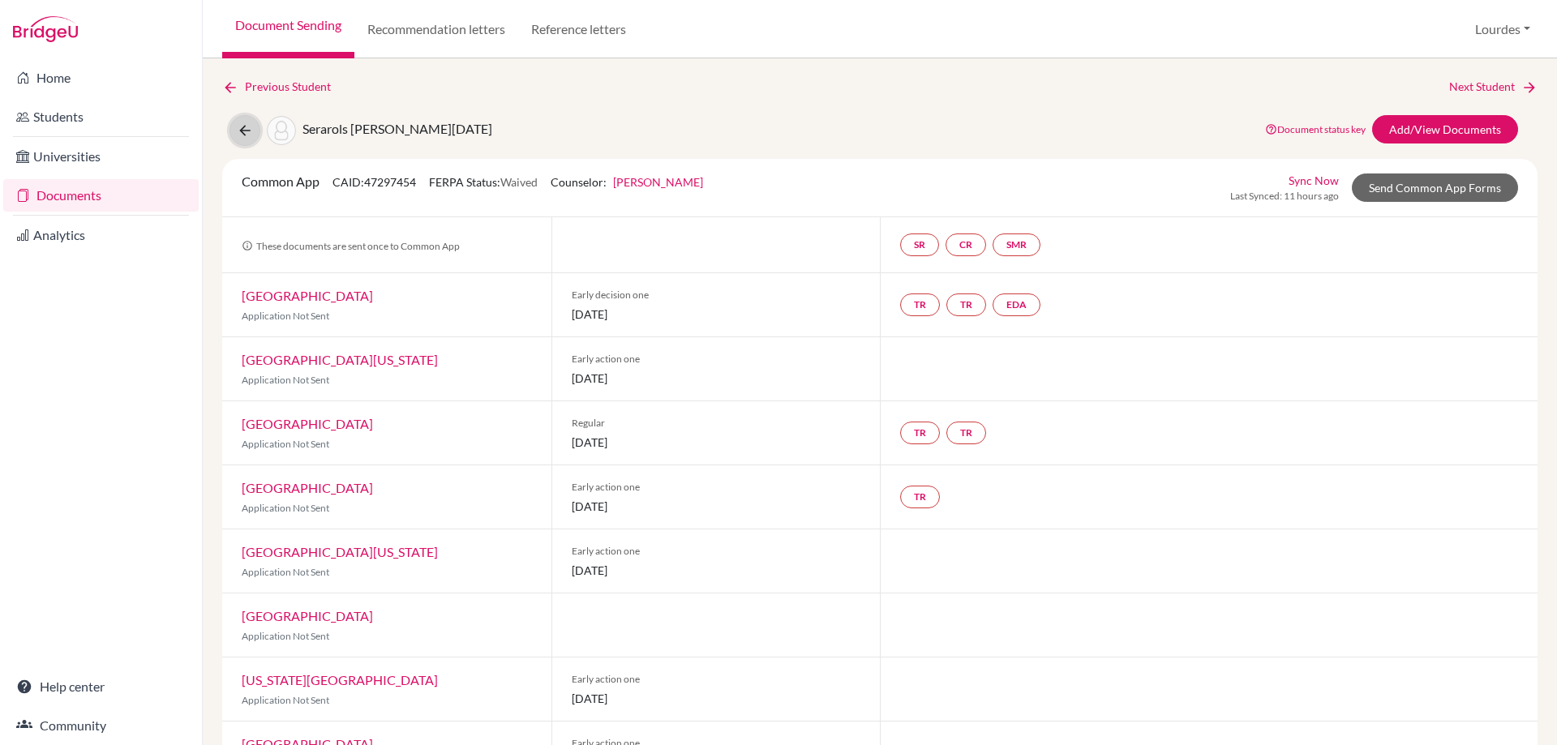
click at [247, 134] on icon at bounding box center [245, 130] width 16 height 16
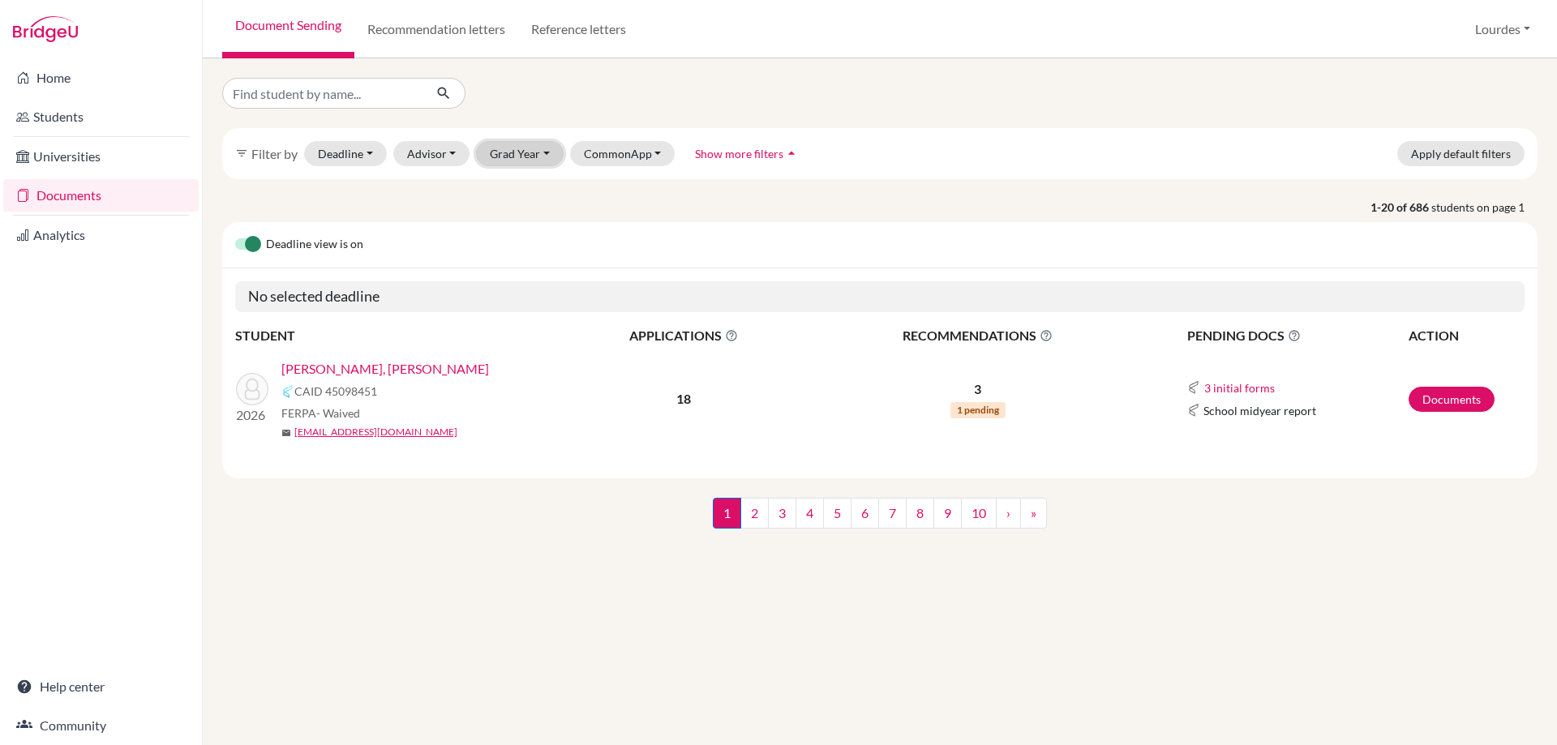
click at [523, 157] on button "Grad Year" at bounding box center [520, 153] width 88 height 25
click at [524, 182] on span "2026" at bounding box center [510, 187] width 29 height 19
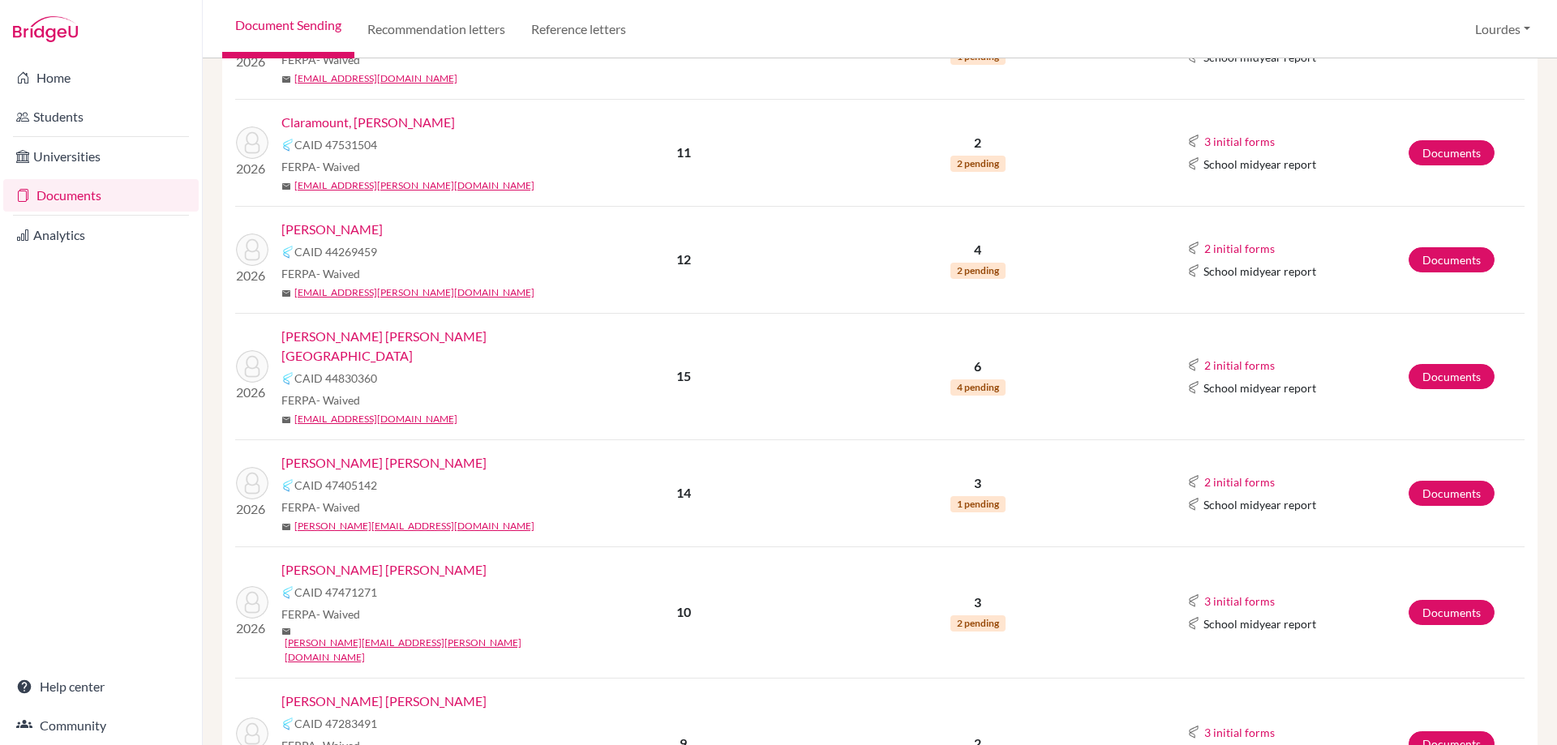
scroll to position [487, 0]
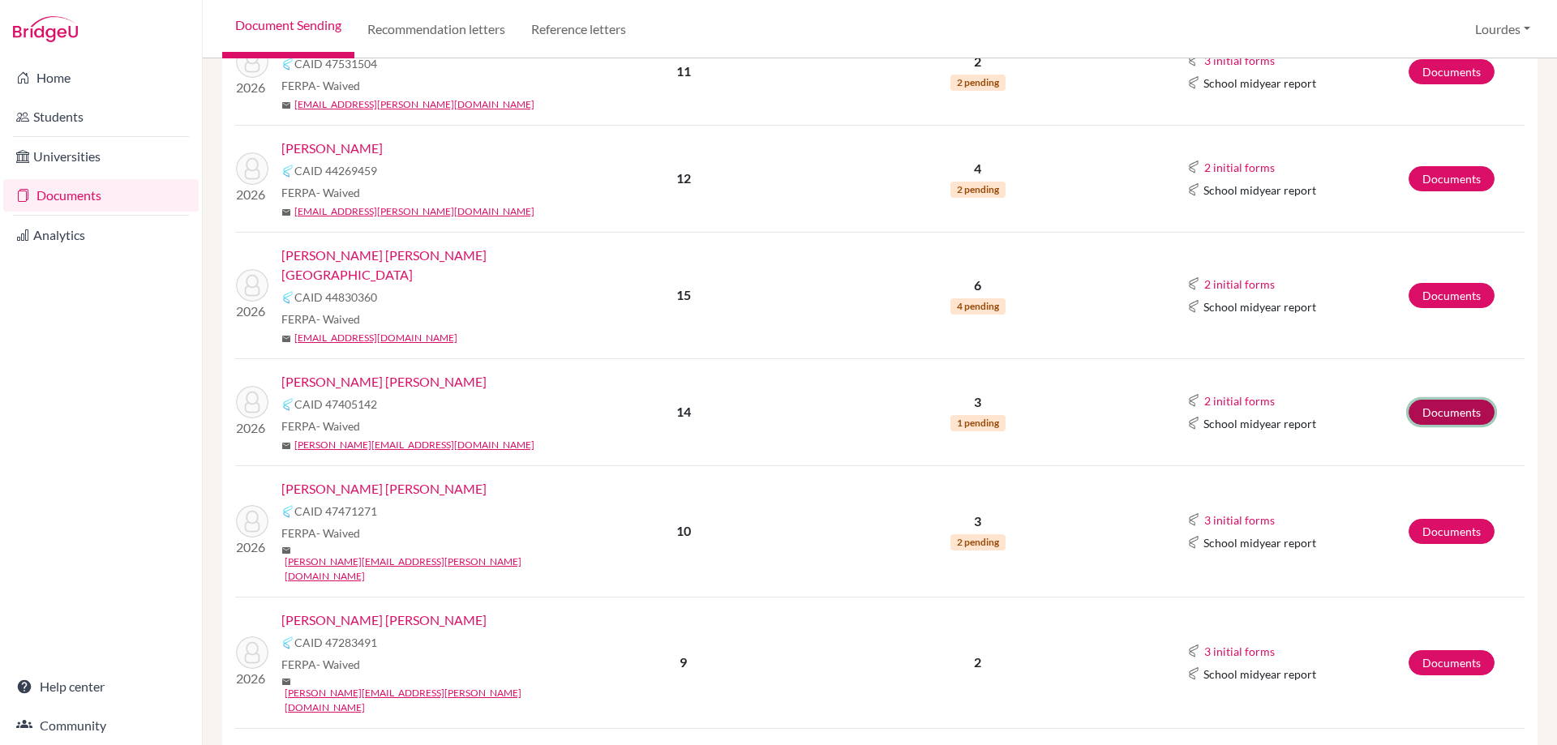
click at [1432, 400] on link "Documents" at bounding box center [1452, 412] width 86 height 25
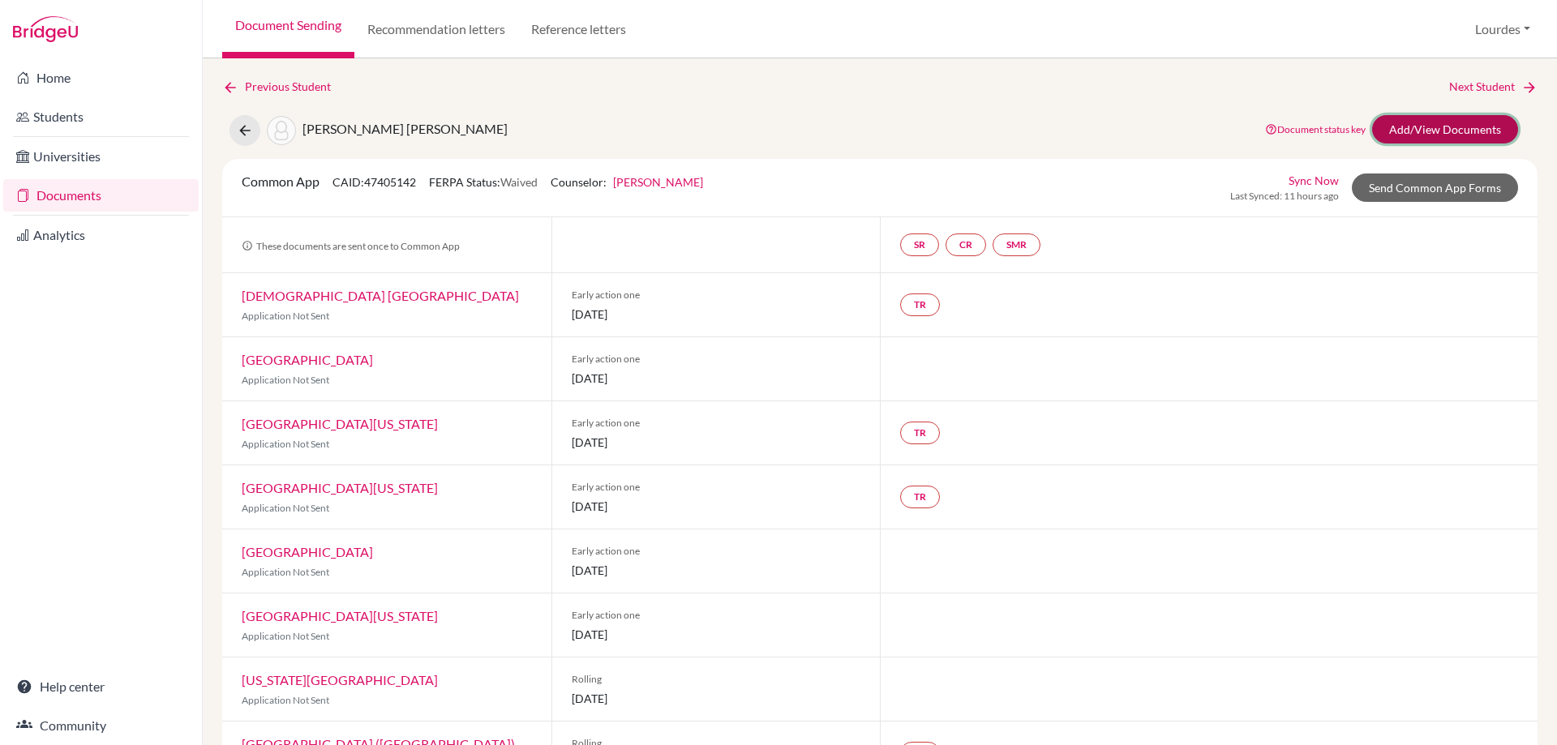
click at [1392, 135] on link "Add/View Documents" at bounding box center [1445, 129] width 146 height 28
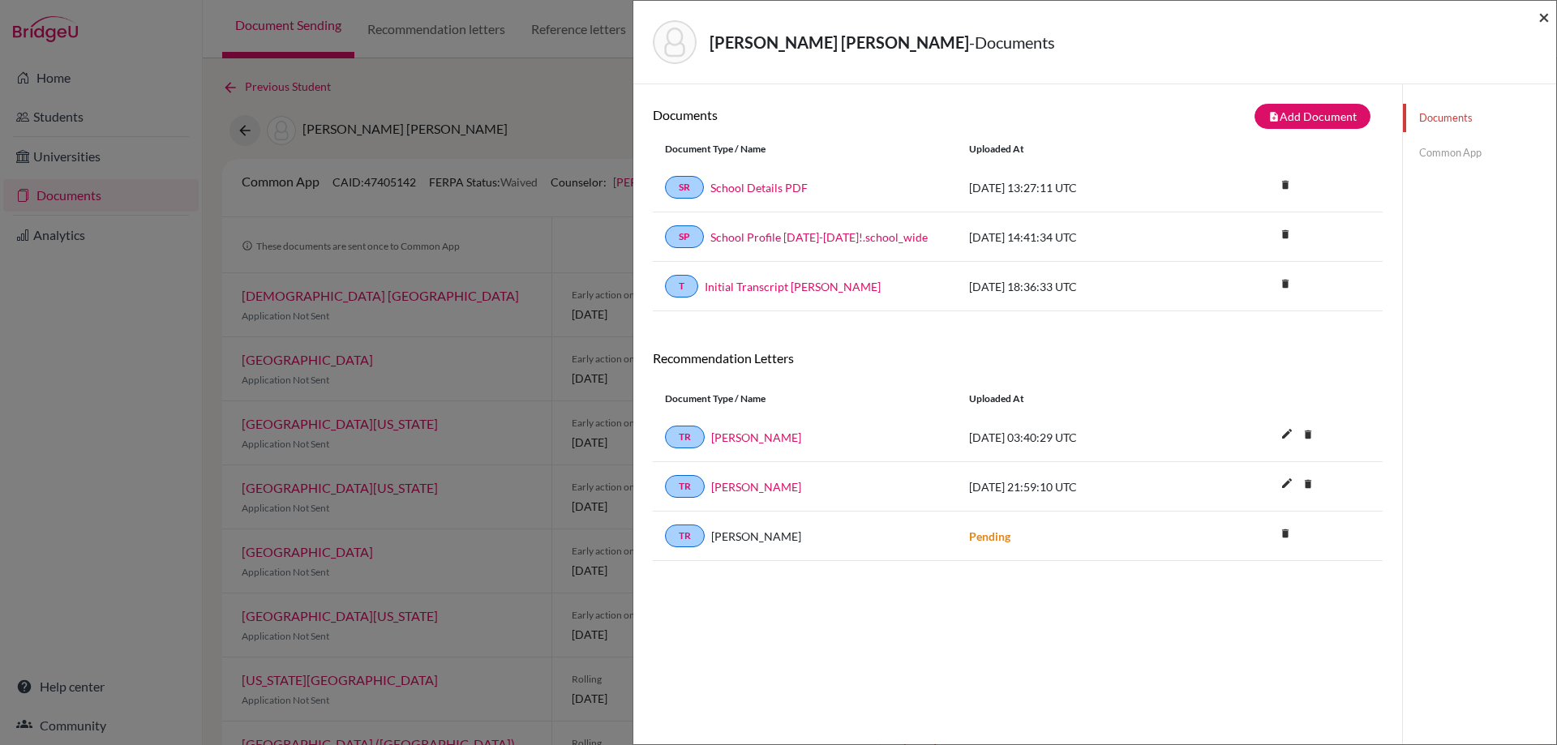
click at [1541, 16] on span "×" at bounding box center [1544, 17] width 11 height 24
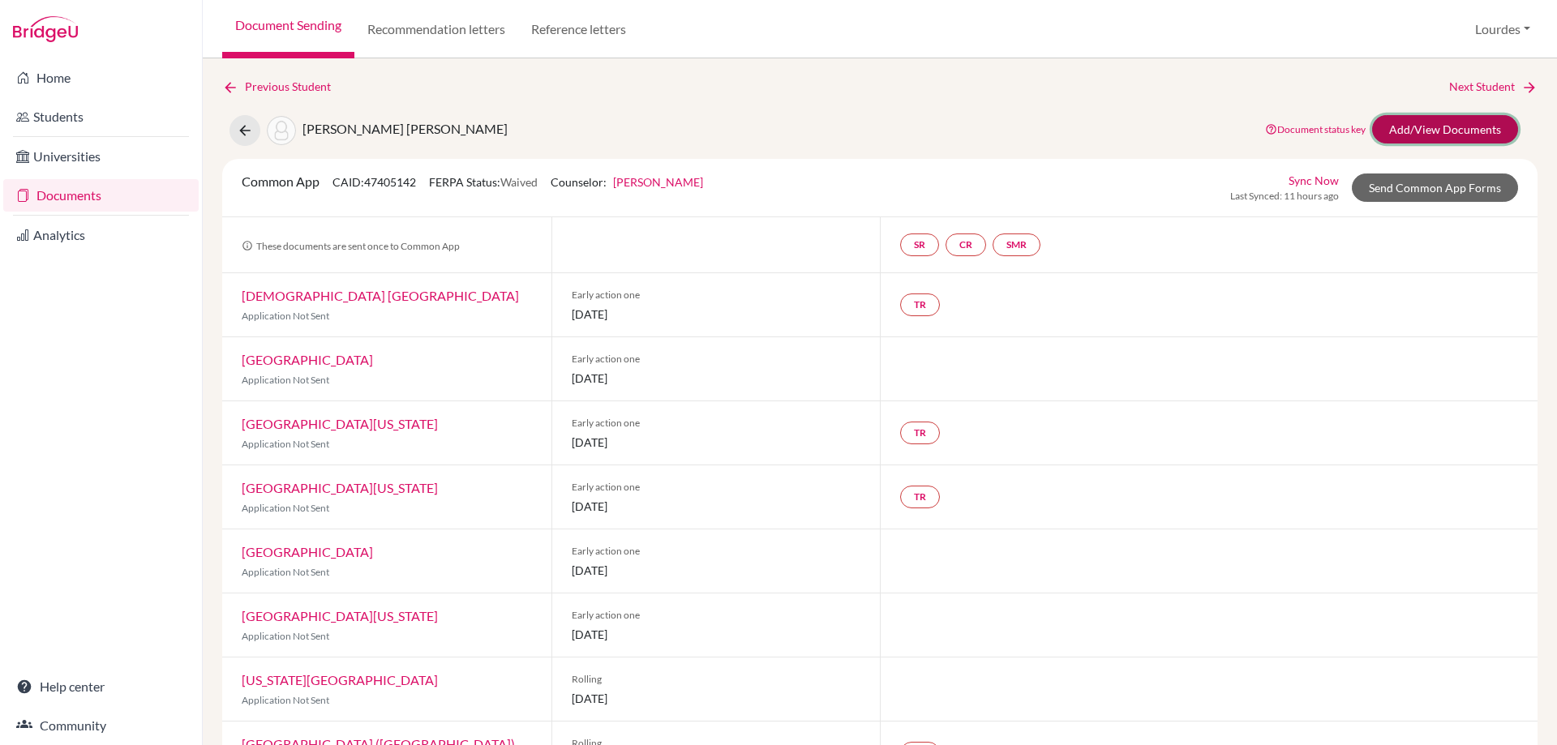
click at [1393, 118] on link "Add/View Documents" at bounding box center [1445, 129] width 146 height 28
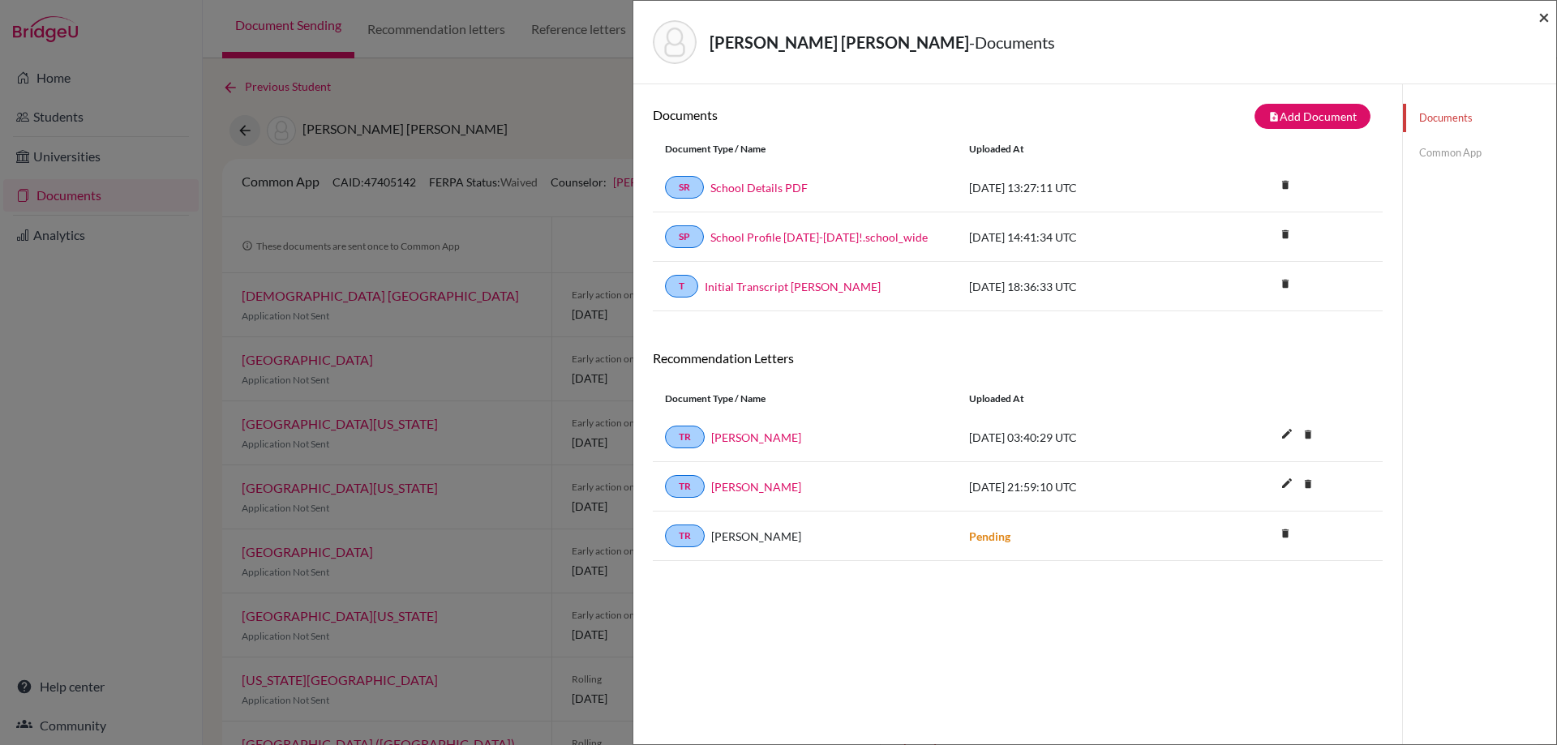
click at [1540, 16] on span "×" at bounding box center [1544, 17] width 11 height 24
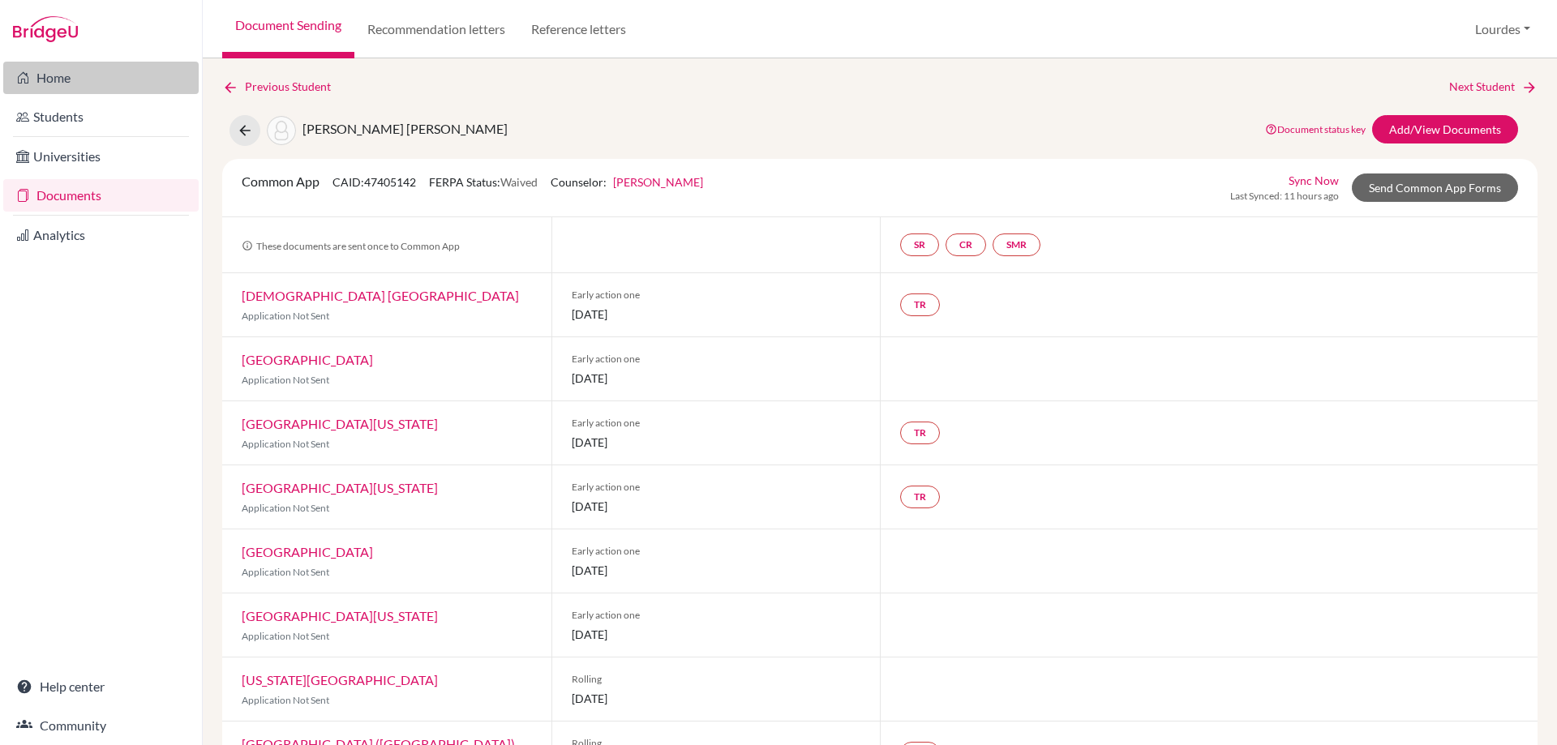
click at [54, 77] on link "Home" at bounding box center [100, 78] width 195 height 32
